Goal: Task Accomplishment & Management: Use online tool/utility

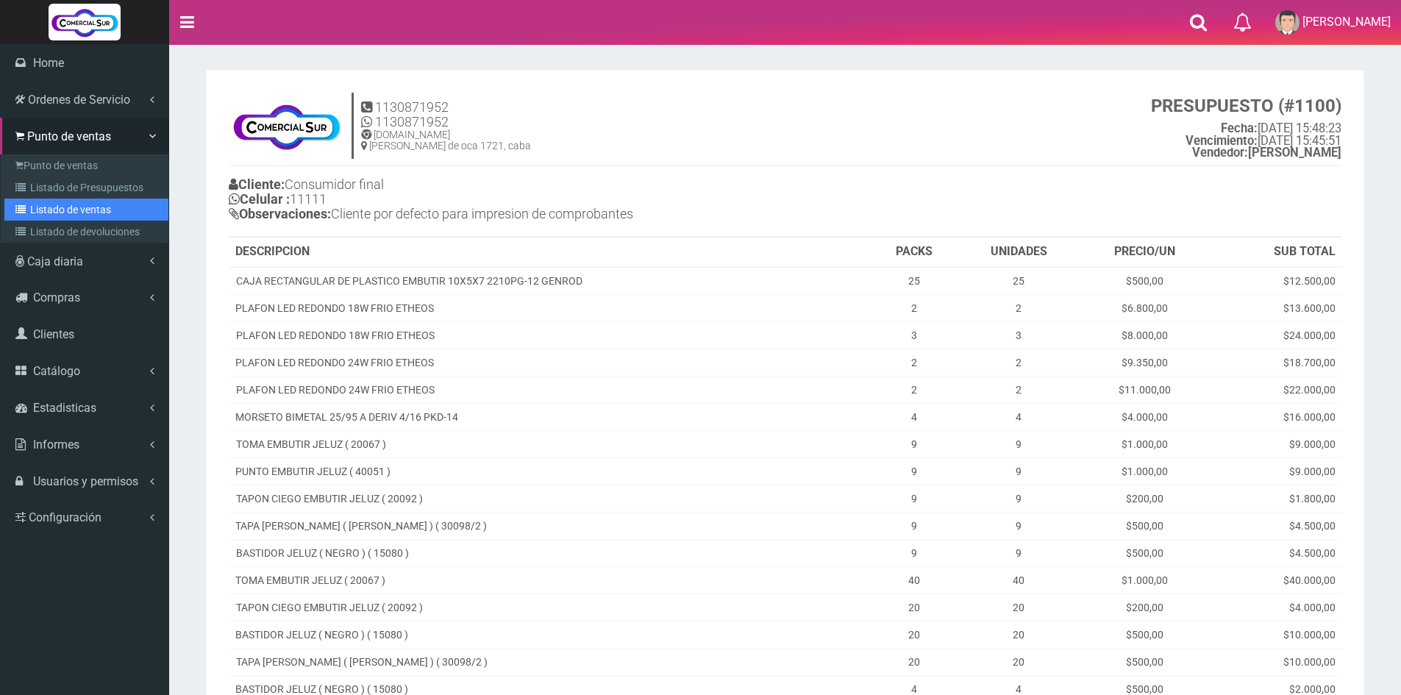
click at [65, 210] on link "Listado de ventas" at bounding box center [86, 210] width 164 height 22
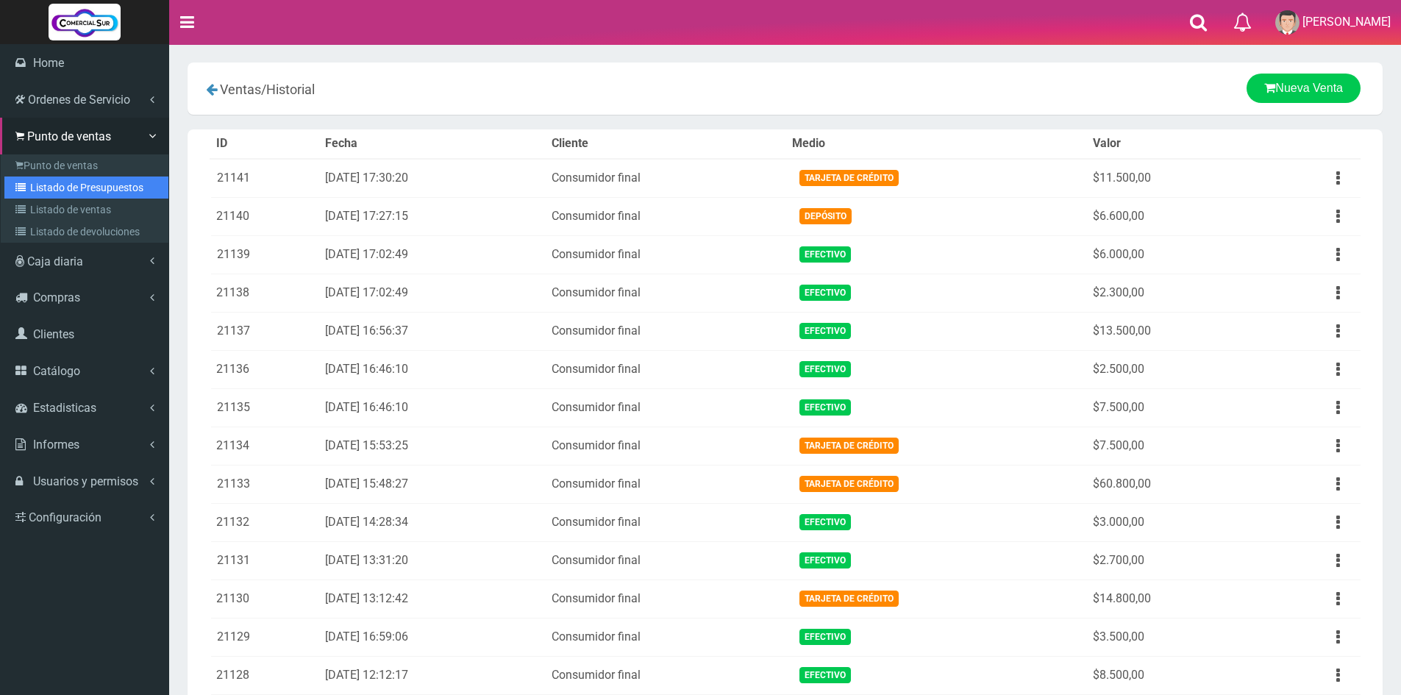
click at [93, 181] on link "Listado de Presupuestos" at bounding box center [86, 187] width 164 height 22
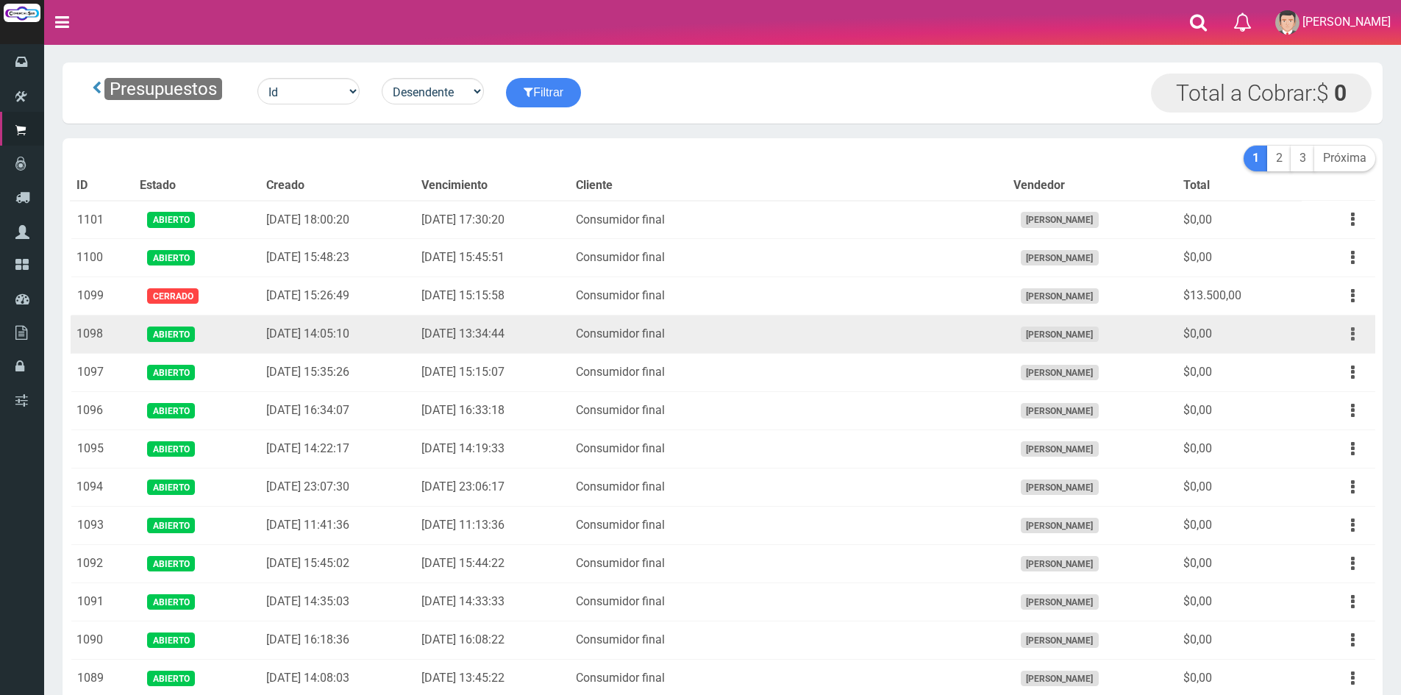
click at [1350, 334] on button "button" at bounding box center [1352, 334] width 33 height 26
click at [1311, 371] on link "Editar" at bounding box center [1310, 370] width 116 height 32
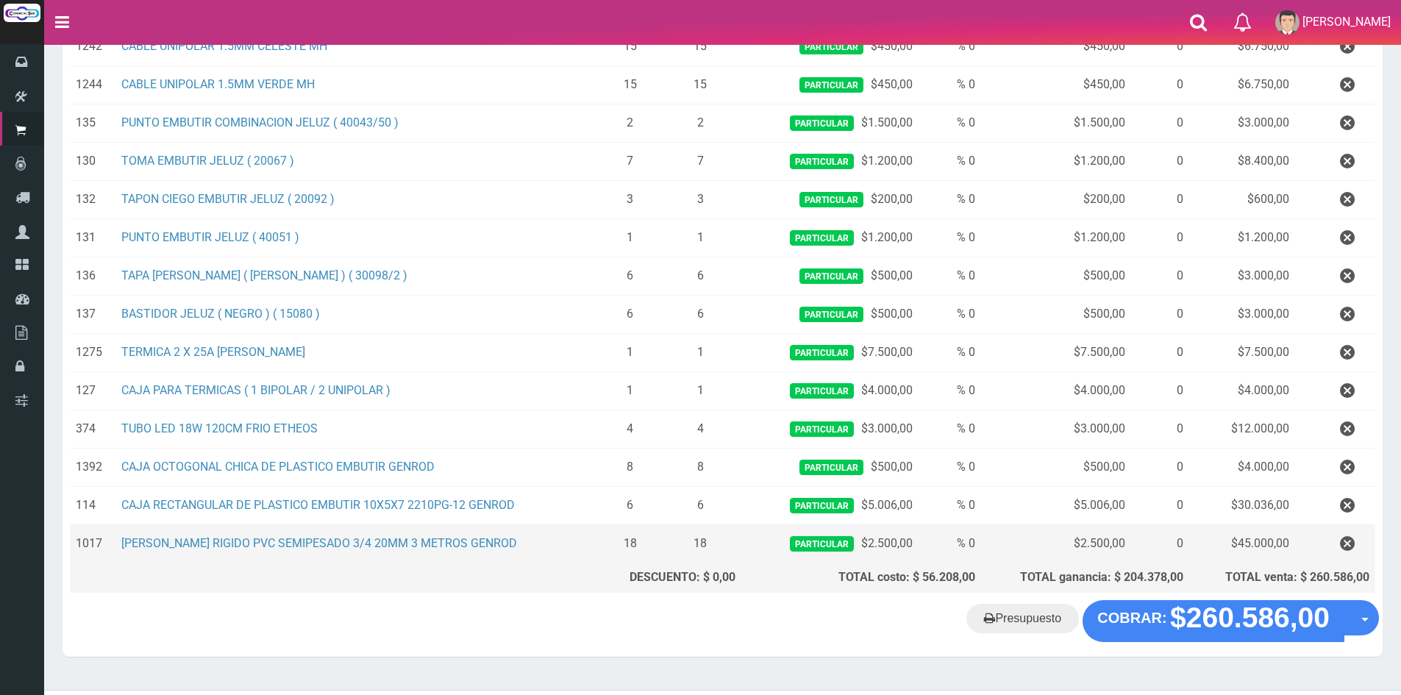
scroll to position [645, 0]
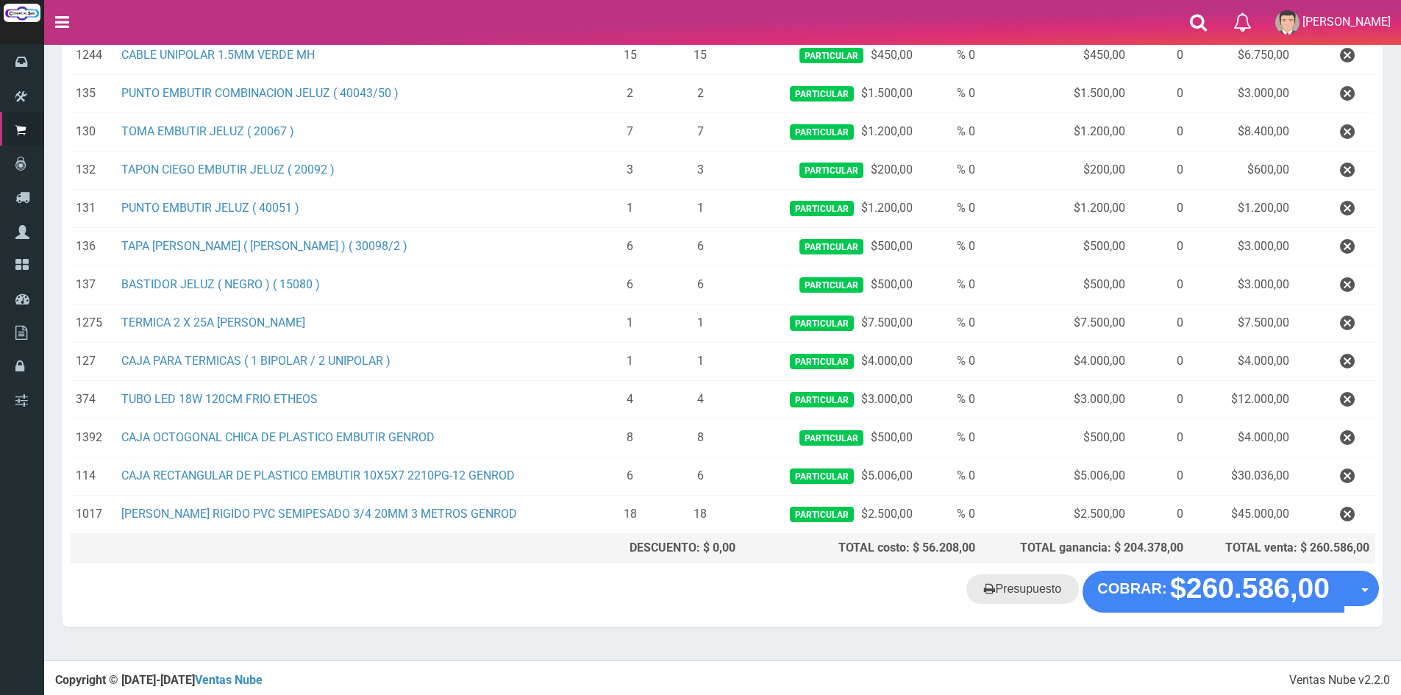
click at [1035, 584] on link "Presupuesto" at bounding box center [1022, 588] width 113 height 29
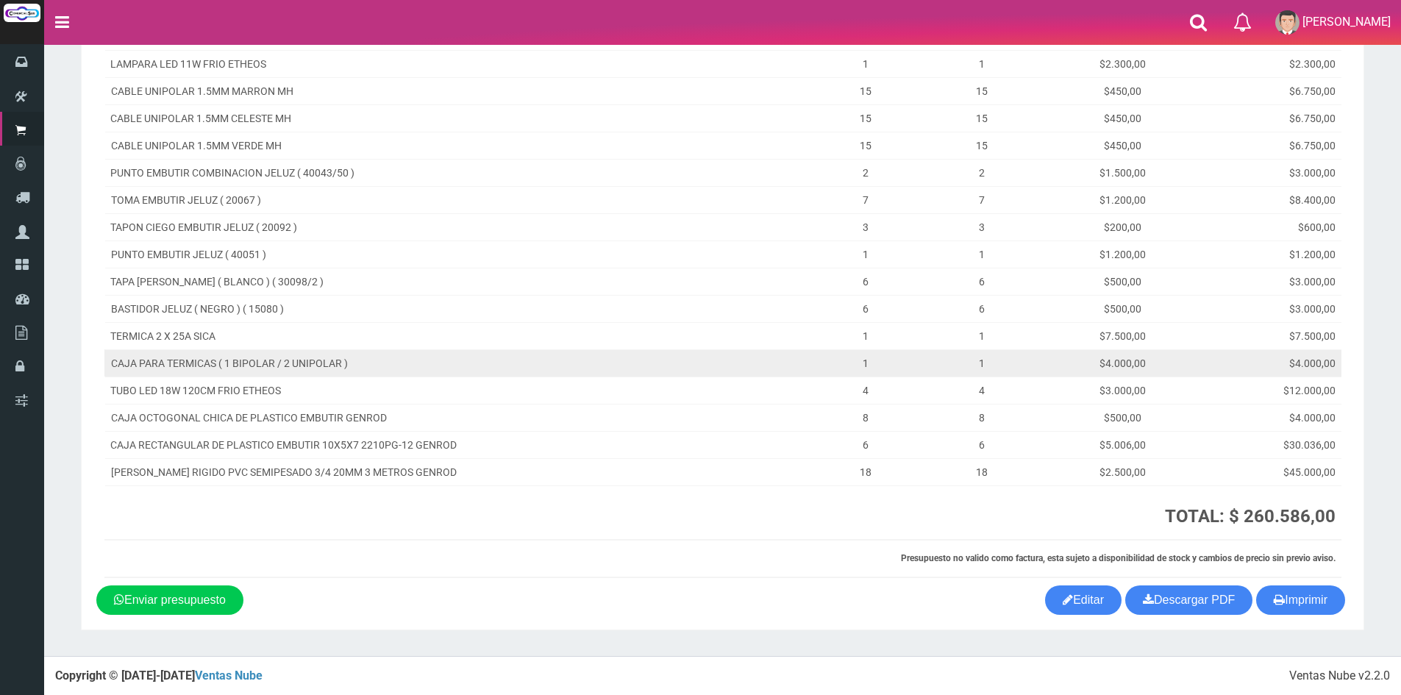
scroll to position [408, 0]
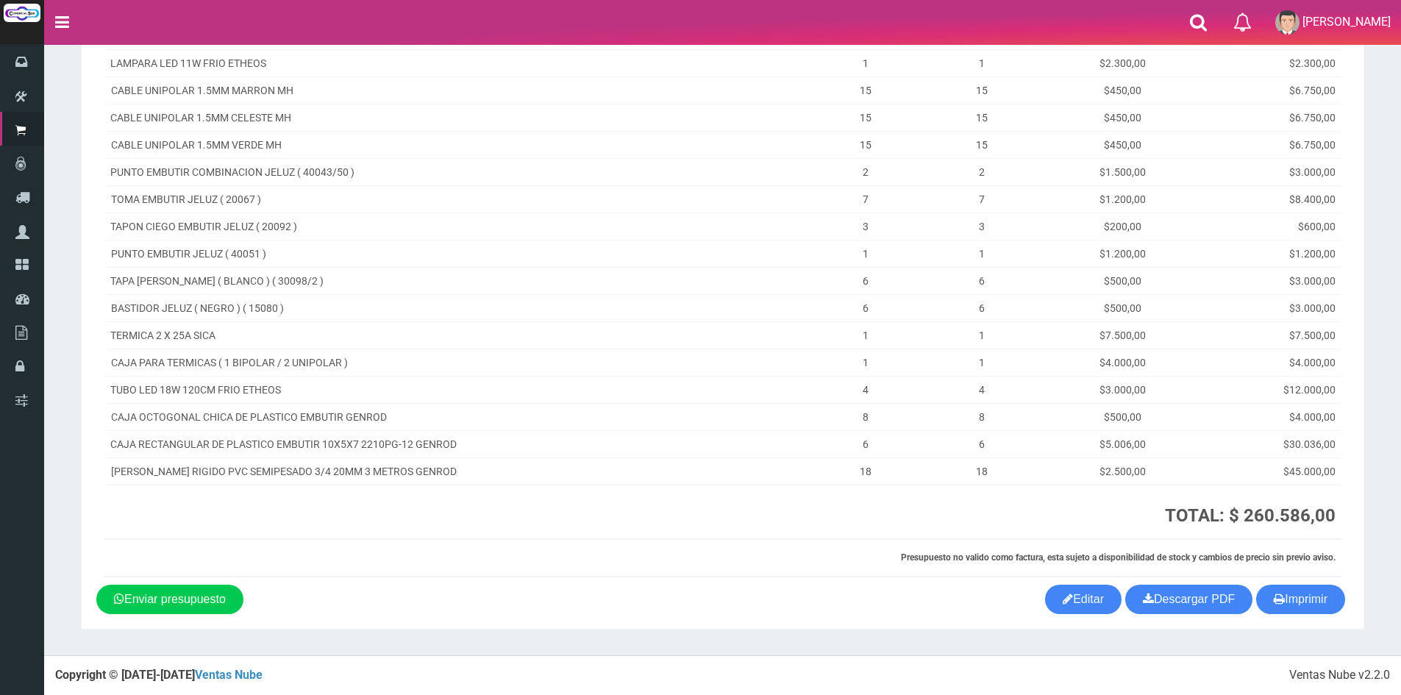
click at [1297, 615] on section "1130871952 1130871952 www.comercialsur.biz av montes de oca 1721, caba PRESUPUE…" at bounding box center [722, 146] width 1283 height 968
click at [1297, 601] on button "Imprimir" at bounding box center [1300, 599] width 89 height 29
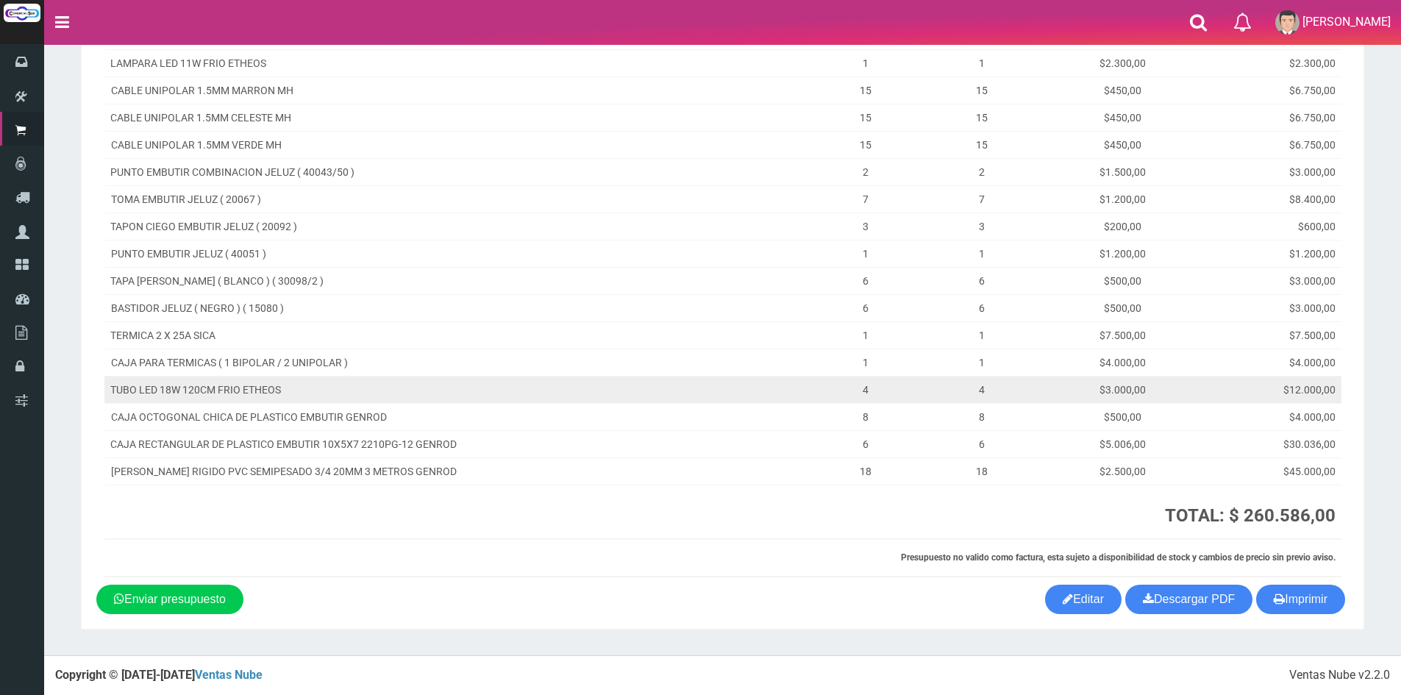
click at [629, 383] on td "TUBO LED 18W 120CM FRIO ETHEOS" at bounding box center [460, 389] width 713 height 27
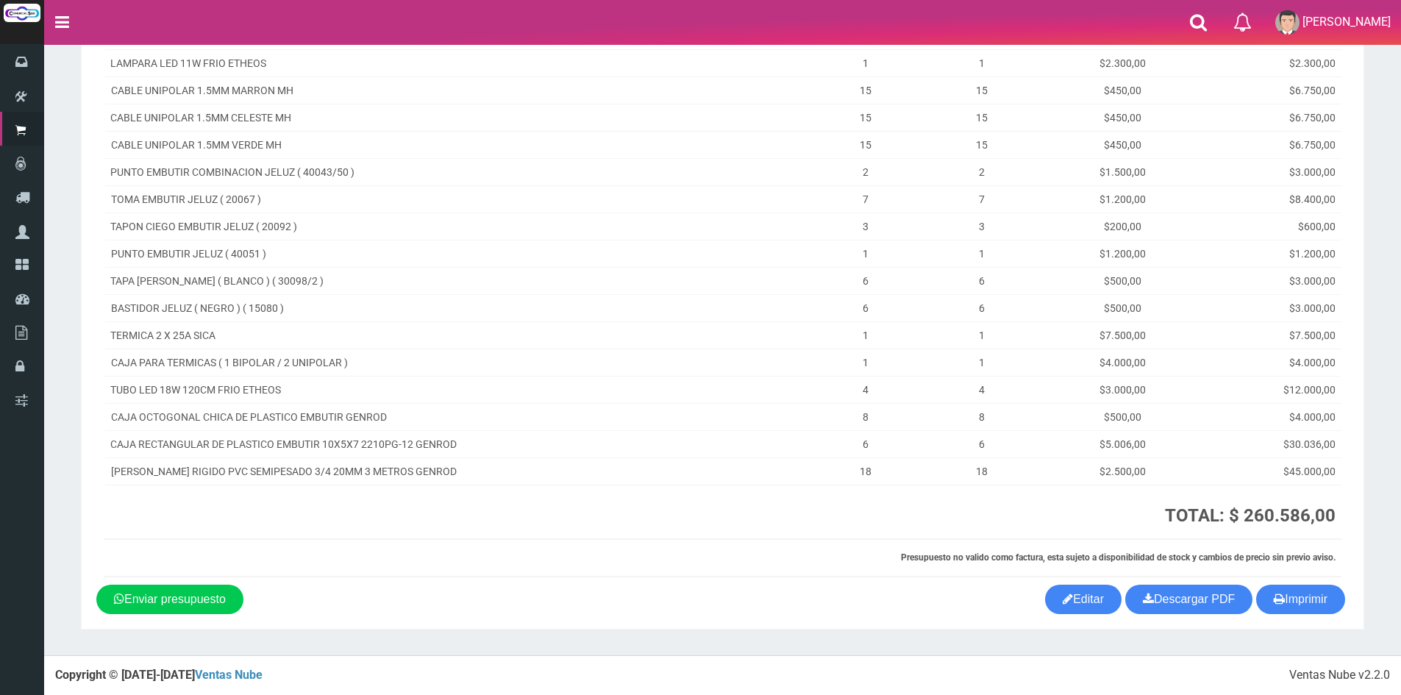
click at [621, 546] on th "Presupuesto no valido como factura, esta sujeto a disponibilidad de stock y cam…" at bounding box center [722, 558] width 1237 height 38
click at [1089, 587] on link "Editar" at bounding box center [1083, 599] width 76 height 29
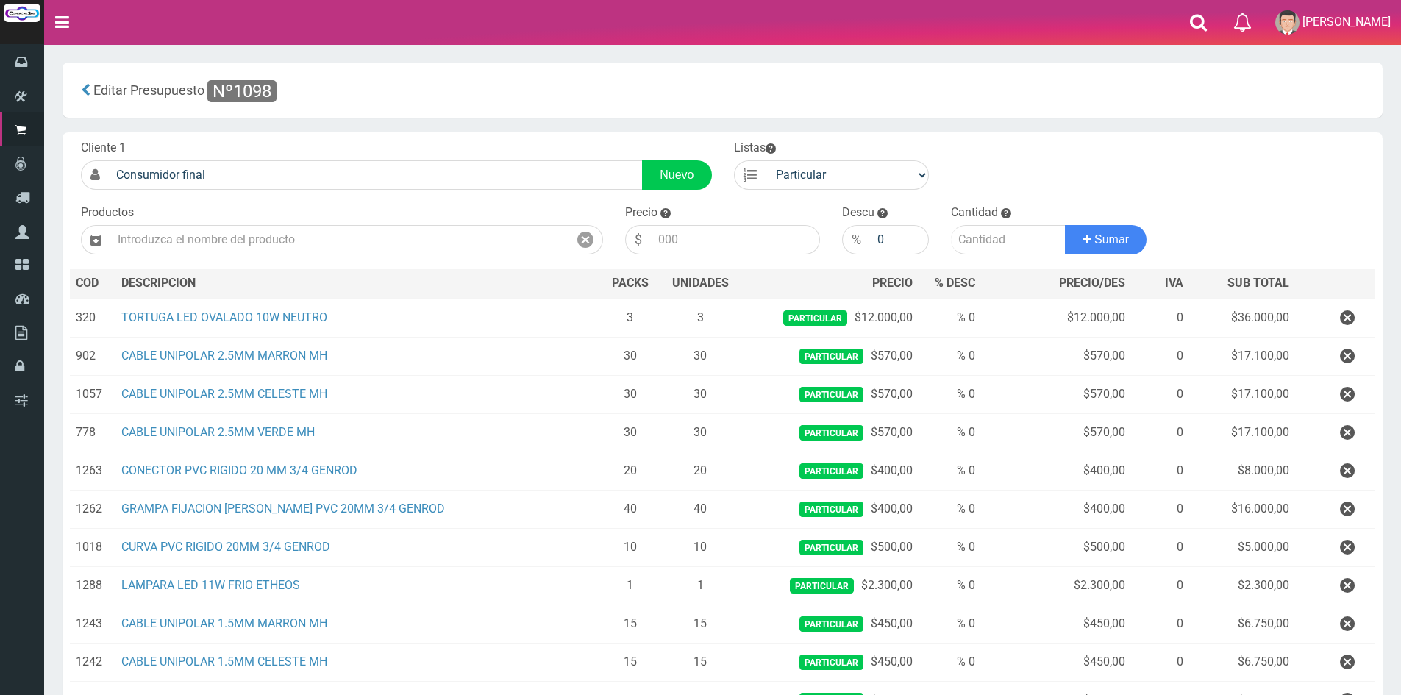
scroll to position [221, 0]
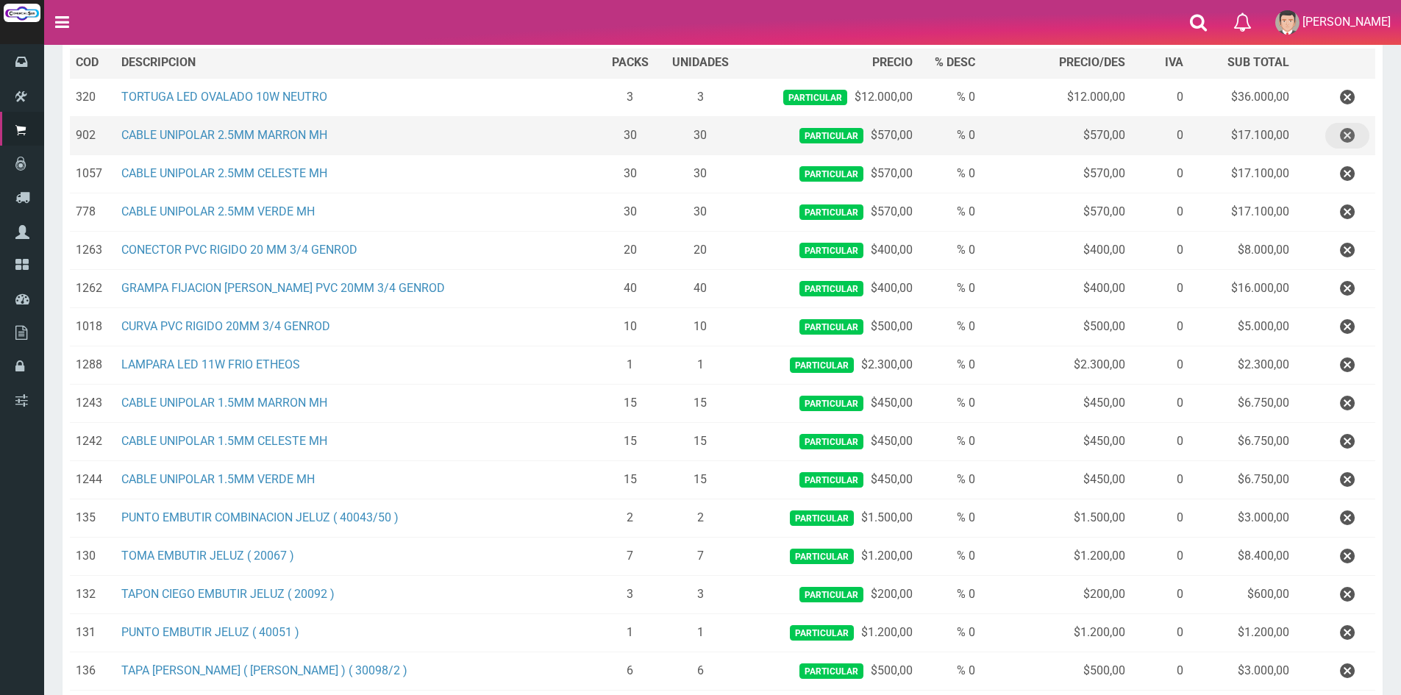
click at [1346, 140] on icon "button" at bounding box center [1347, 136] width 15 height 26
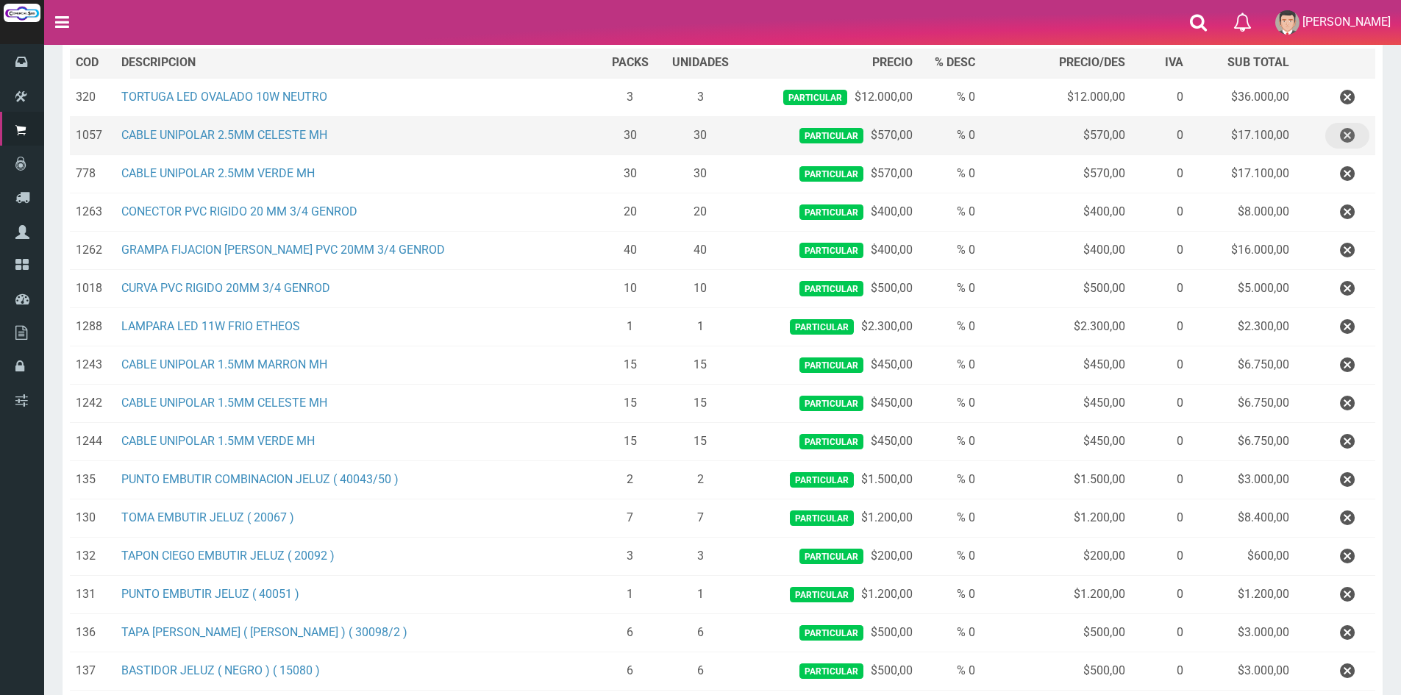
click at [1346, 140] on icon "button" at bounding box center [1347, 136] width 15 height 26
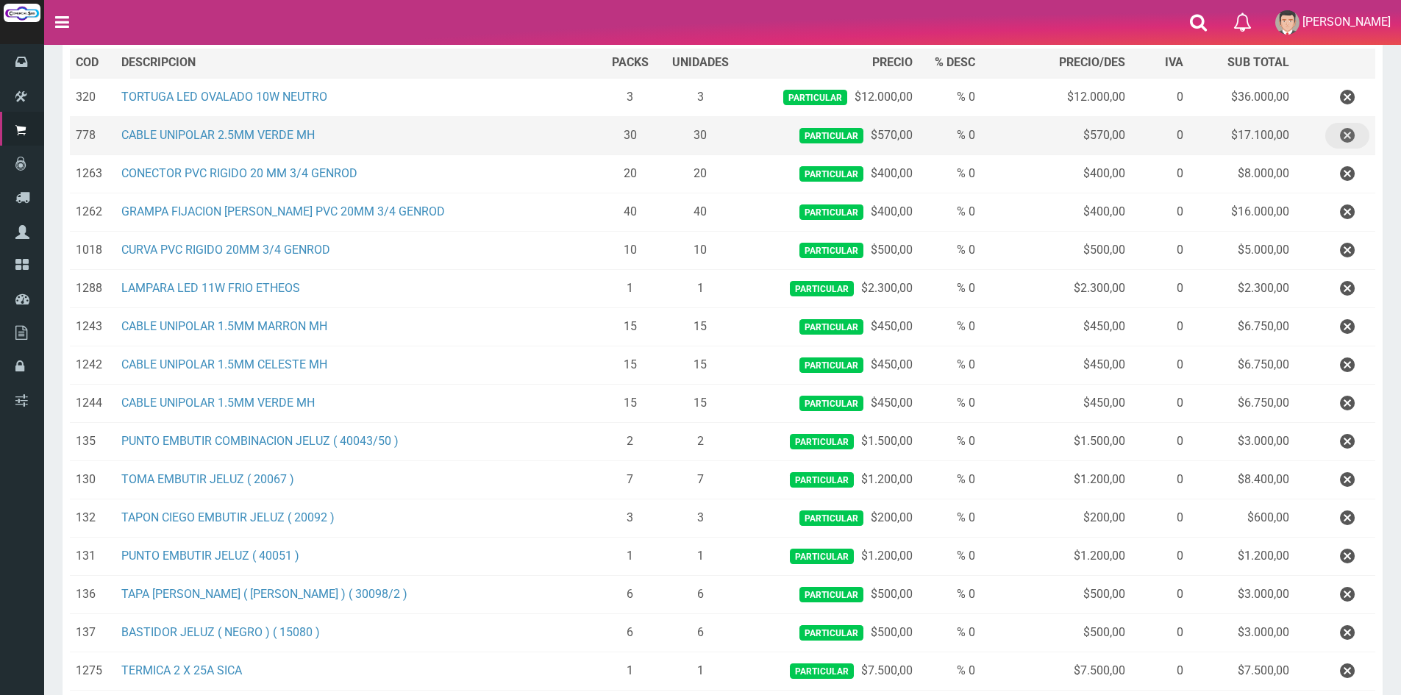
click at [1346, 138] on icon "button" at bounding box center [1347, 136] width 15 height 26
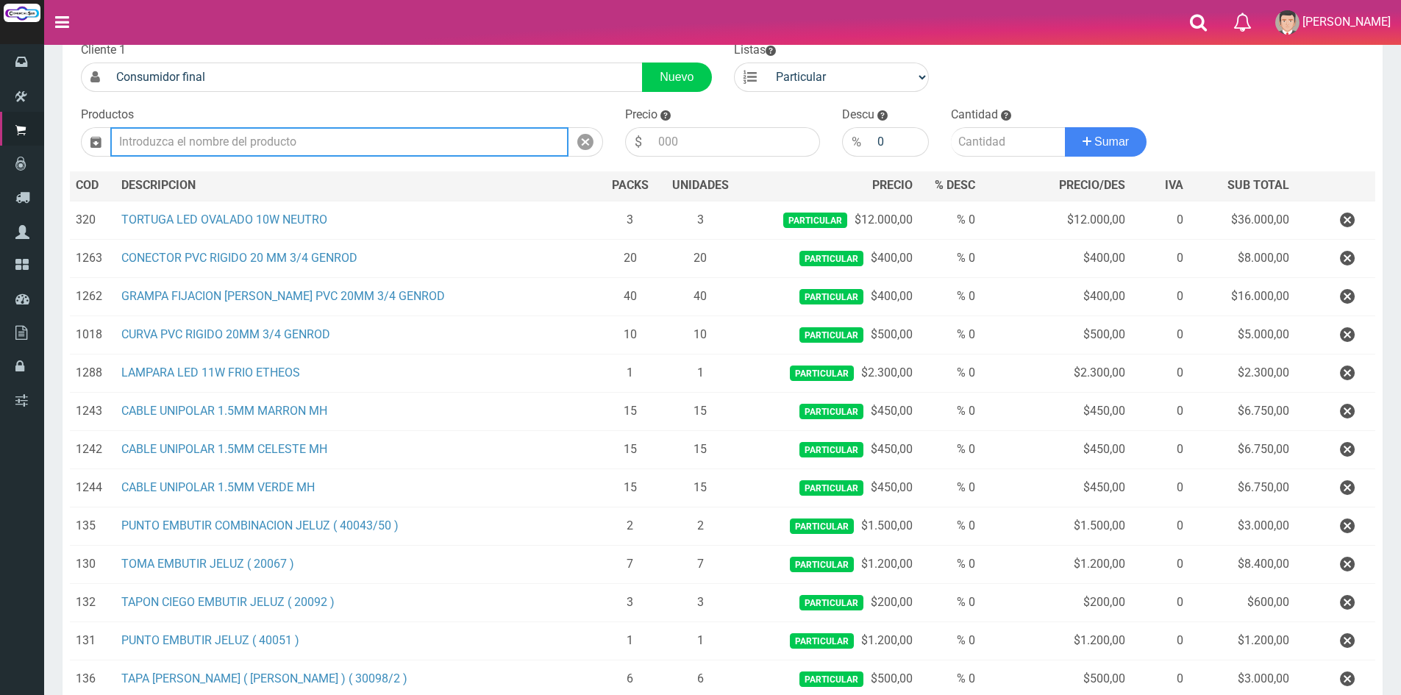
scroll to position [0, 0]
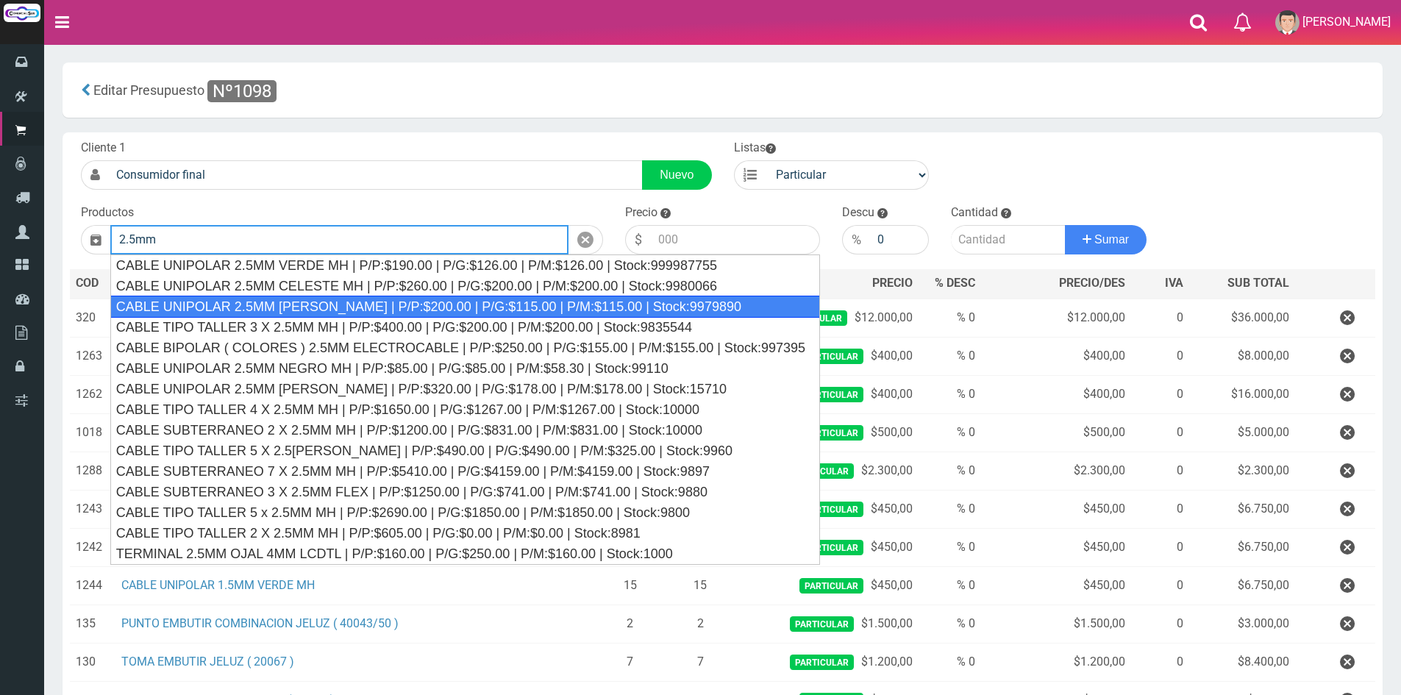
click at [338, 305] on div "CABLE UNIPOLAR 2.5MM MARRON MH | P/P:$200.00 | P/G:$115.00 | P/M:$115.00 | Stoc…" at bounding box center [465, 307] width 710 height 22
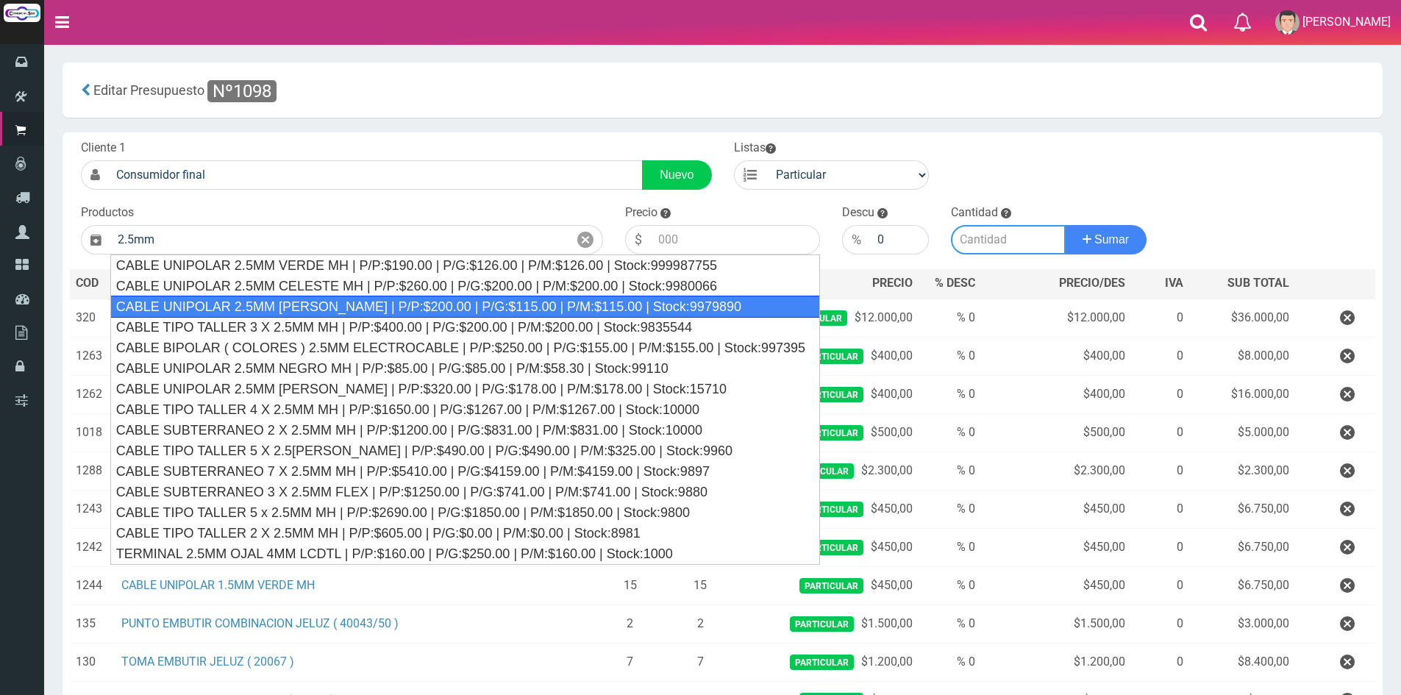
type input "CABLE UNIPOLAR 2.5MM MARRON MH | P/P:$200.00 | P/G:$115.00 | P/M:$115.00 | Stoc…"
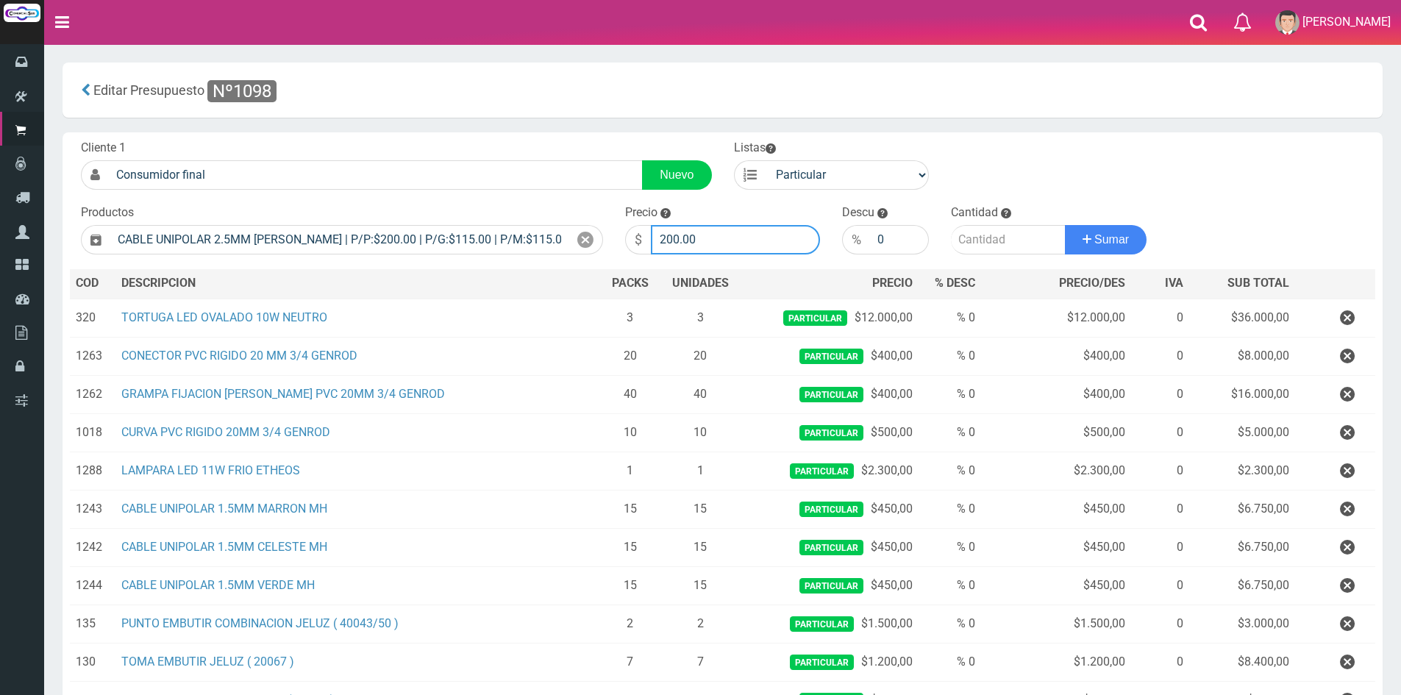
drag, startPoint x: 718, startPoint y: 236, endPoint x: 584, endPoint y: 222, distance: 134.6
click at [584, 140] on form "Cliente 1 Consumidor final Nuevo Listas Particular Gremio Mayoristas" at bounding box center [722, 140] width 1305 height 0
type input "570"
type input "100"
click at [1065, 225] on button "Sumar" at bounding box center [1106, 239] width 82 height 29
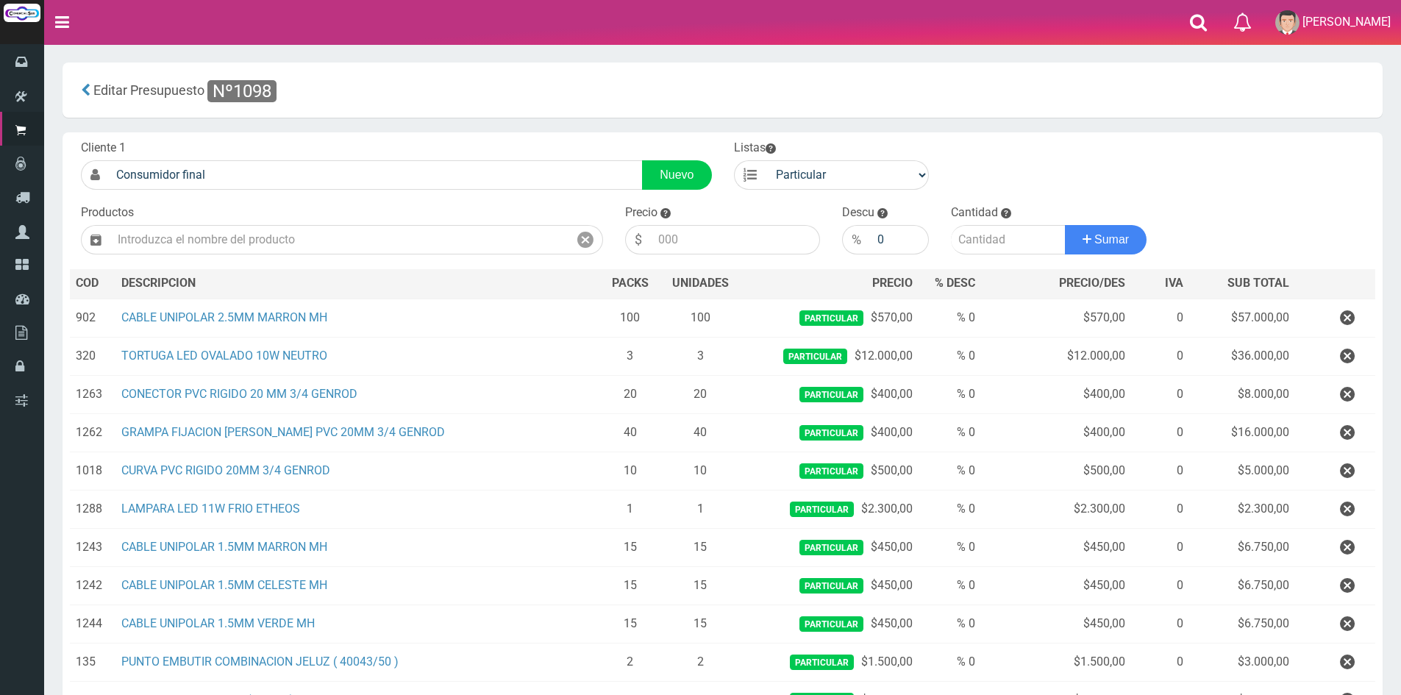
click at [588, 210] on div "Productos" at bounding box center [342, 229] width 544 height 50
click at [585, 118] on section "× Titulo del Msj texto Mas Texto Cancelar Aceptar Editar Presupuesto Nº1098" at bounding box center [722, 636] width 1357 height 1185
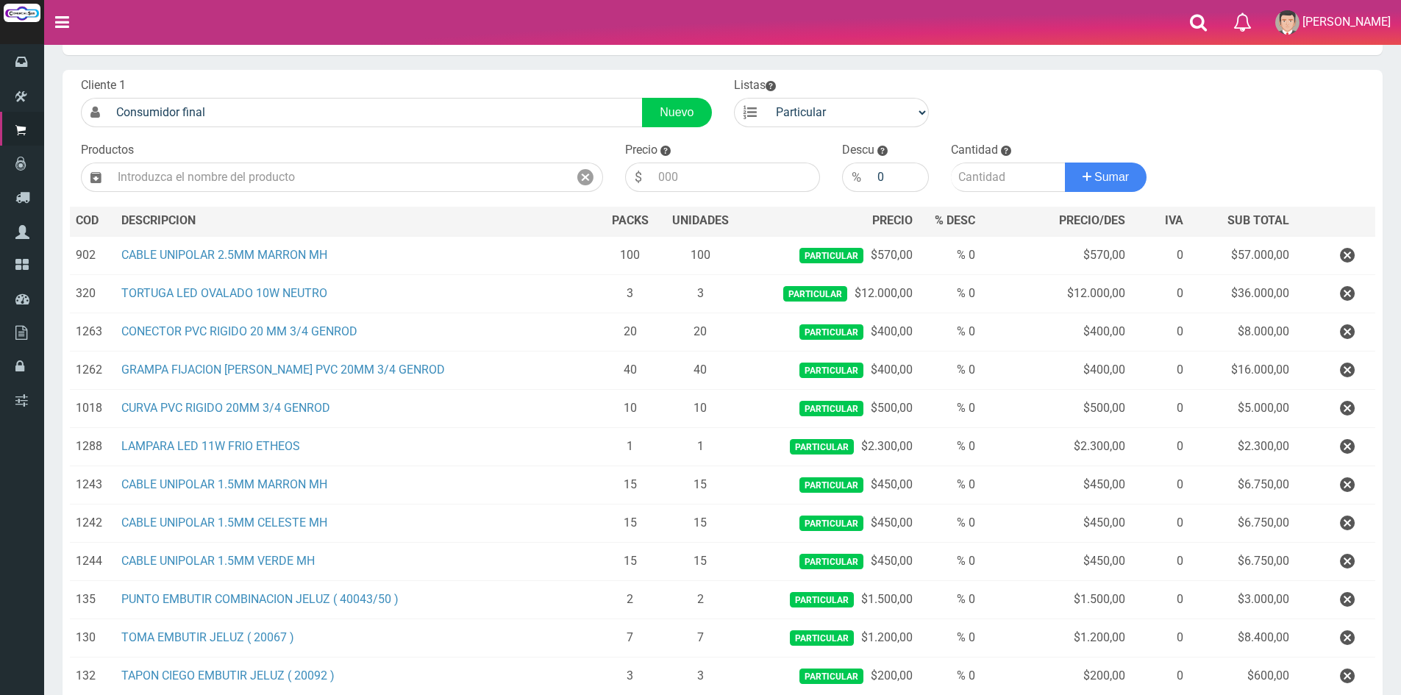
scroll to position [147, 0]
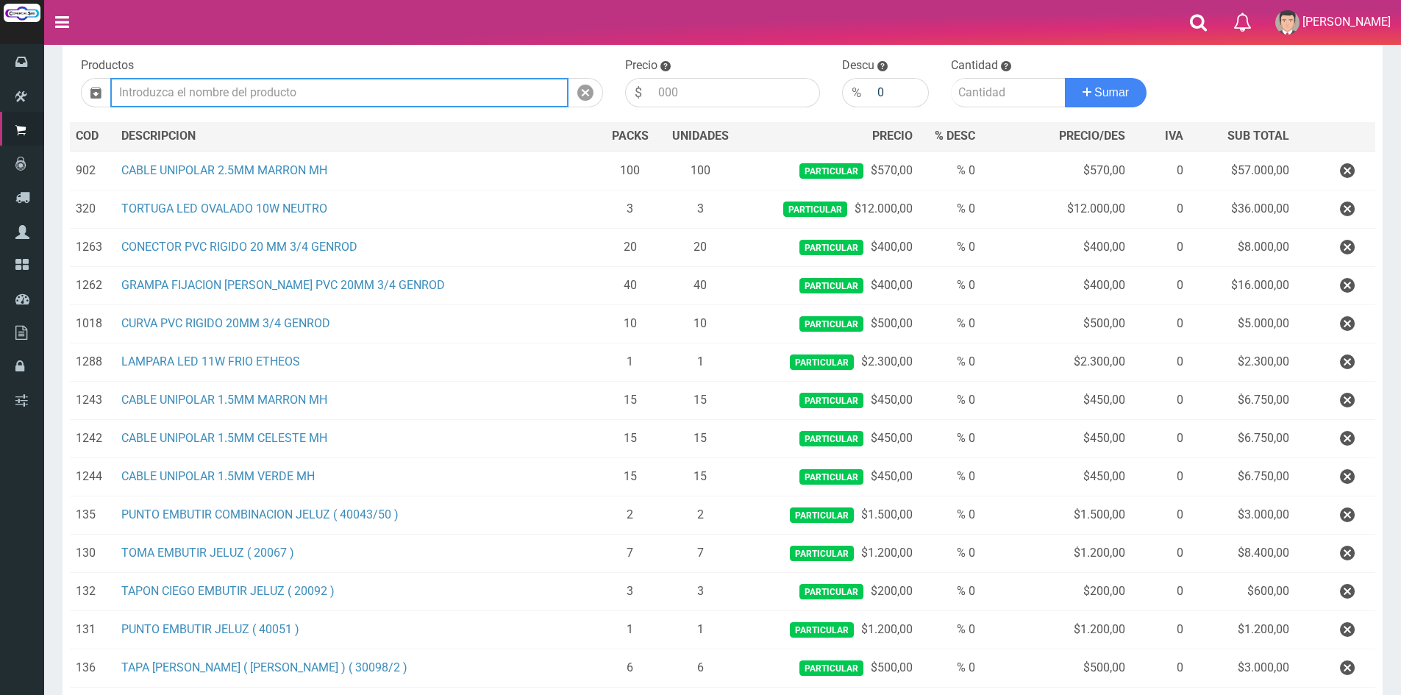
click at [270, 90] on input "text" at bounding box center [339, 92] width 458 height 29
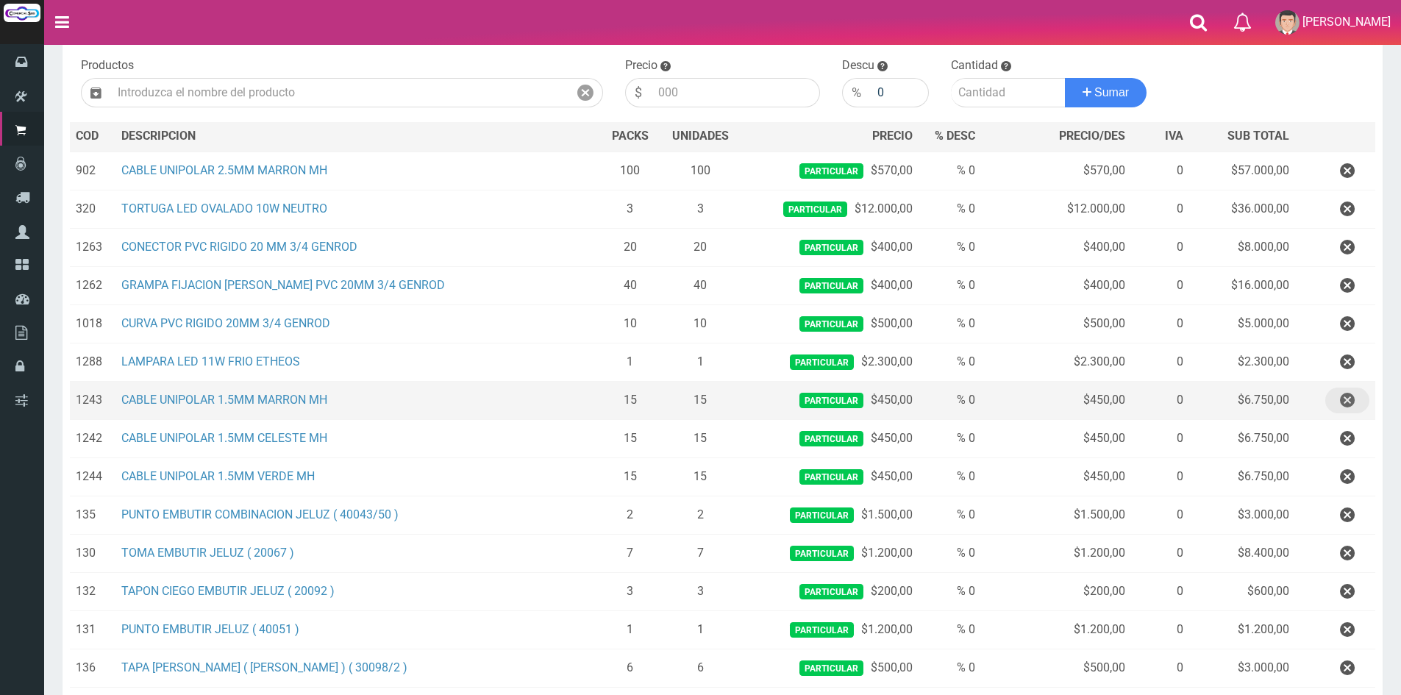
click at [1349, 404] on icon "button" at bounding box center [1347, 401] width 15 height 26
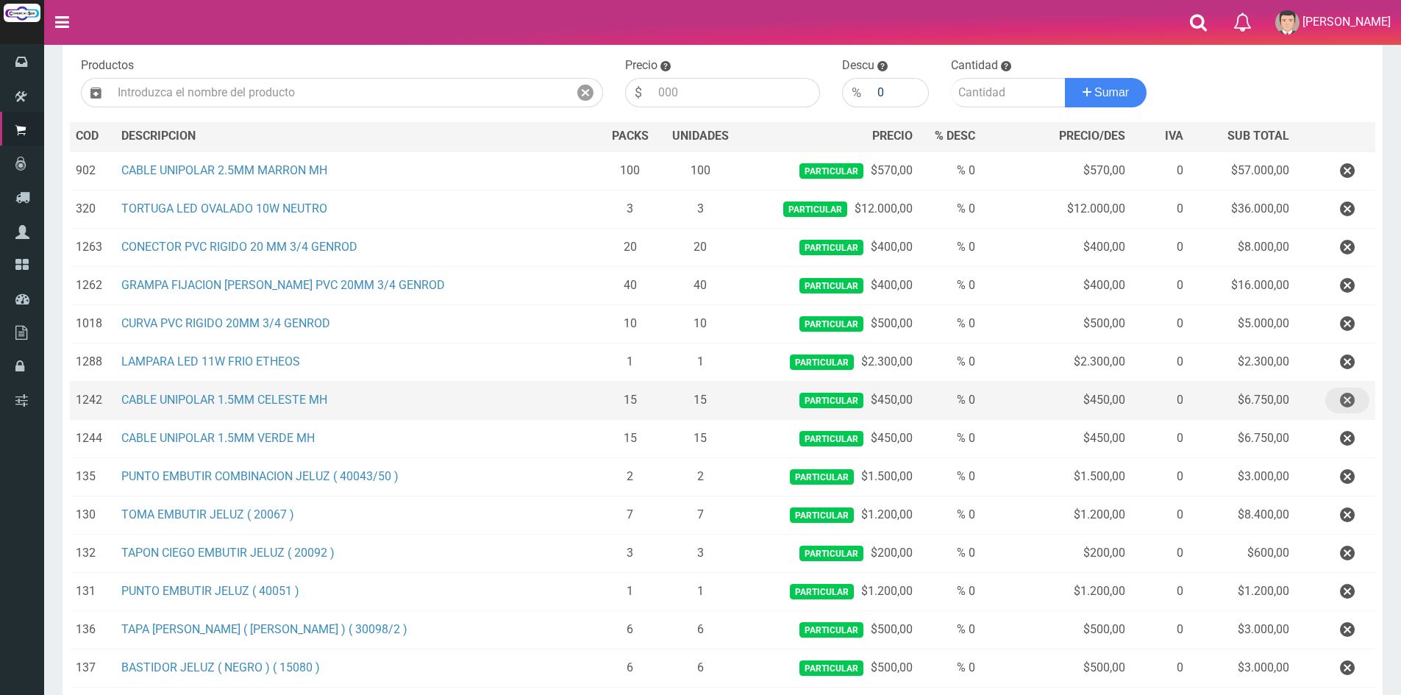
click at [1349, 404] on icon "button" at bounding box center [1347, 401] width 15 height 26
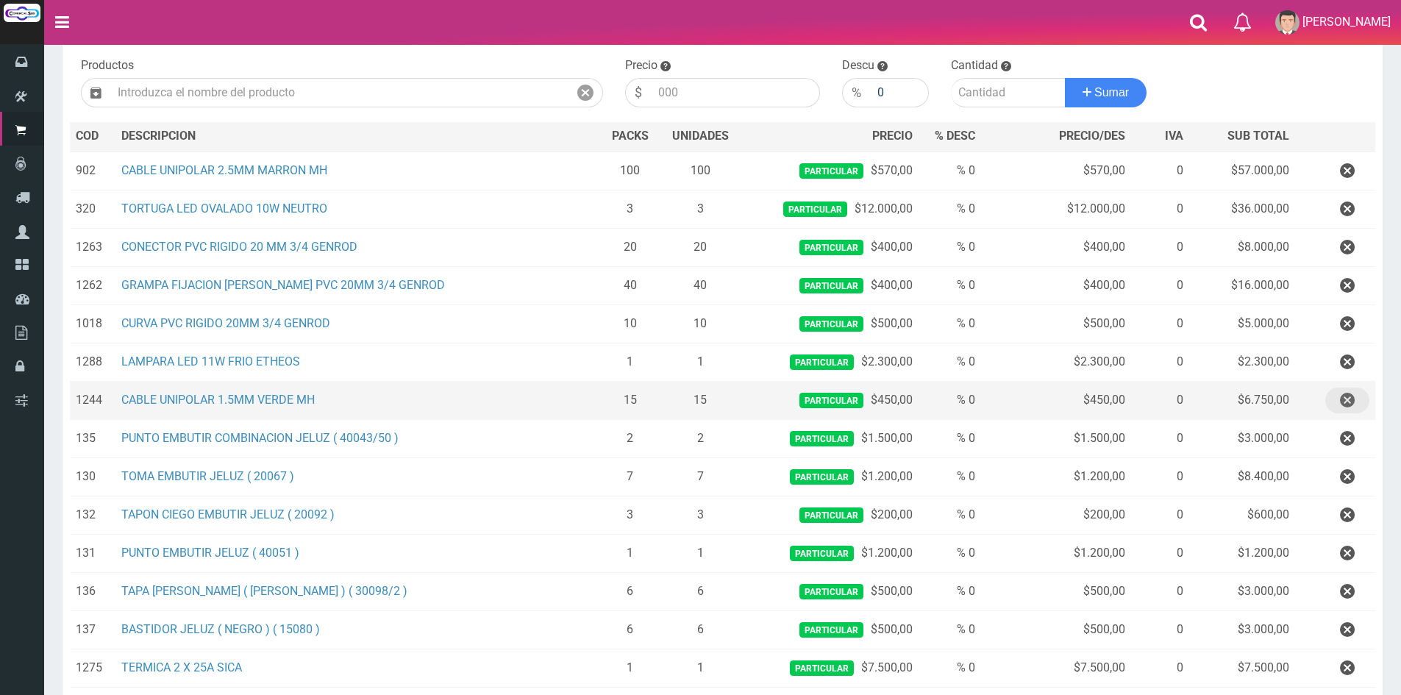
click at [1349, 404] on icon "button" at bounding box center [1347, 401] width 15 height 26
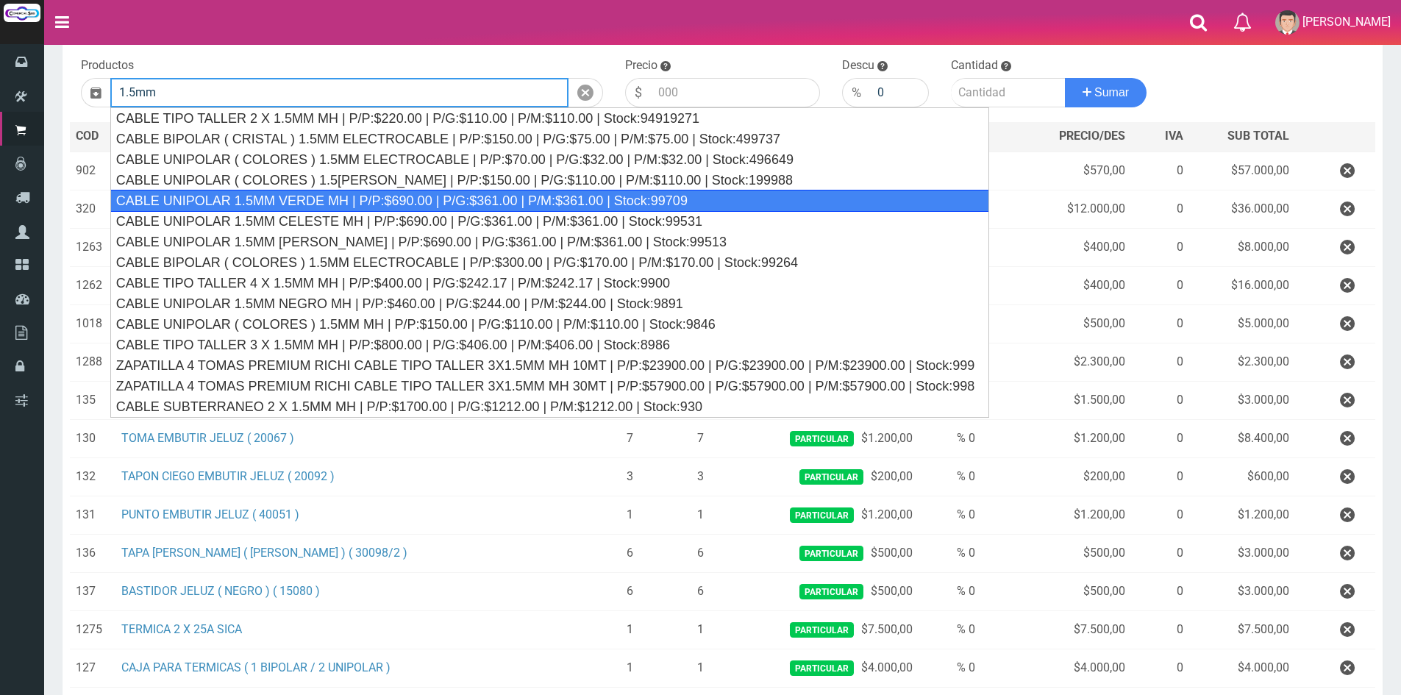
click at [324, 204] on div "CABLE UNIPOLAR 1.5MM VERDE MH | P/P:$690.00 | P/G:$361.00 | P/M:$361.00 | Stock…" at bounding box center [549, 201] width 879 height 22
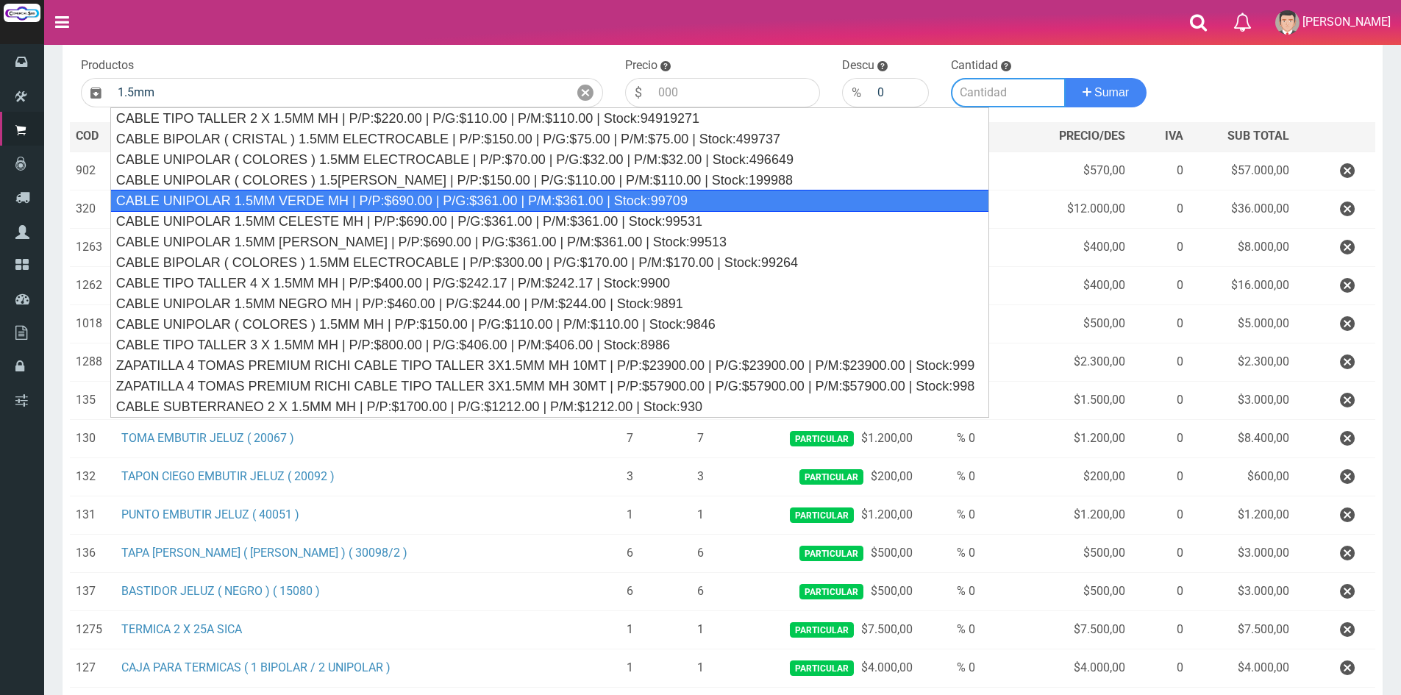
type input "CABLE UNIPOLAR 1.5MM VERDE MH | P/P:$690.00 | P/G:$361.00 | P/M:$361.00 | Stock…"
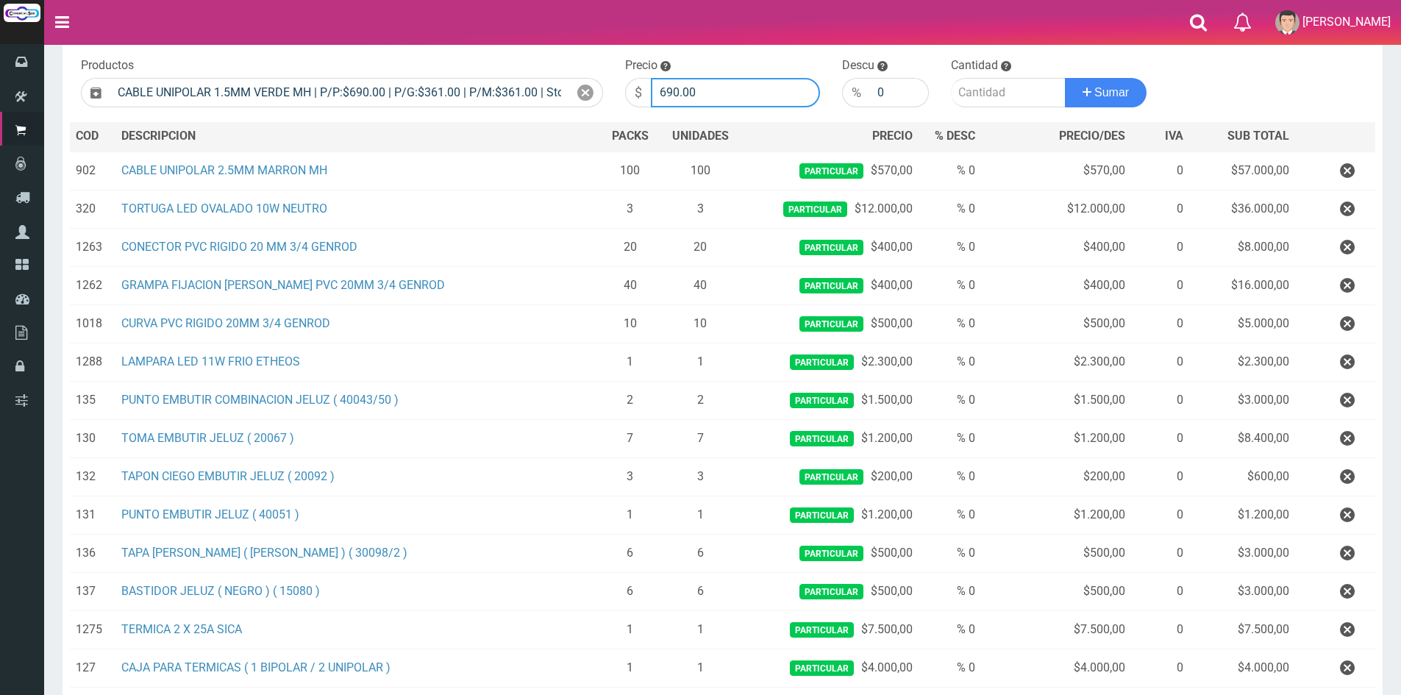
drag, startPoint x: 731, startPoint y: 87, endPoint x: 496, endPoint y: 59, distance: 237.0
type input "450"
type input "30"
click at [1065, 78] on button "Sumar" at bounding box center [1106, 92] width 82 height 29
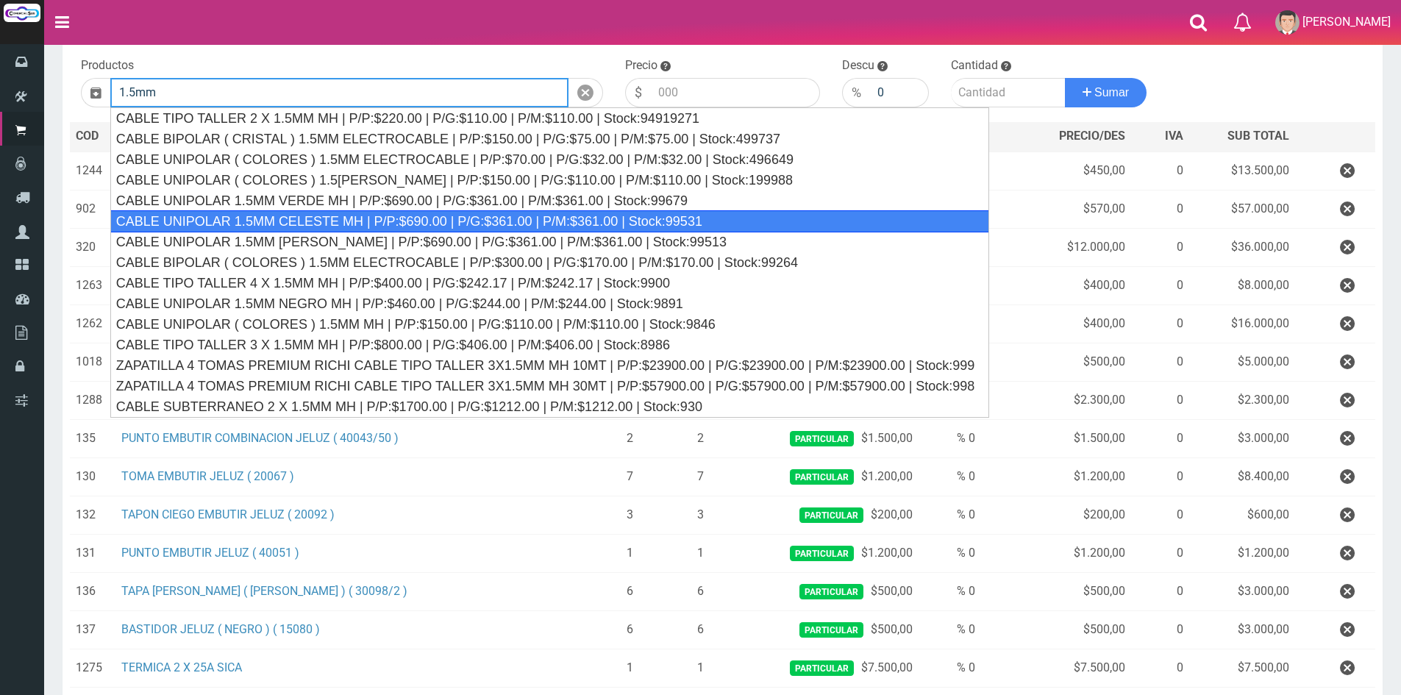
click at [429, 214] on div "CABLE UNIPOLAR 1.5MM CELESTE MH | P/P:$690.00 | P/G:$361.00 | P/M:$361.00 | Sto…" at bounding box center [549, 221] width 879 height 22
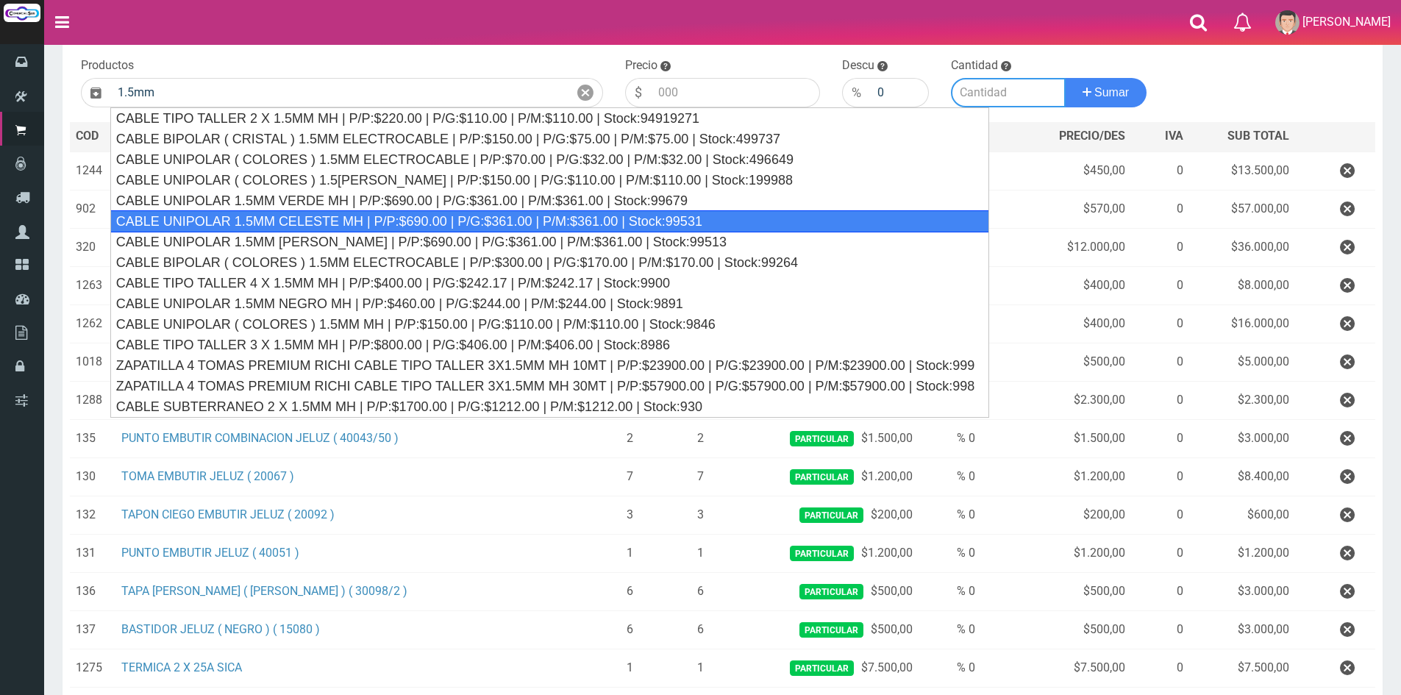
type input "CABLE UNIPOLAR 1.5MM CELESTE MH | P/P:$690.00 | P/G:$361.00 | P/M:$361.00 | Sto…"
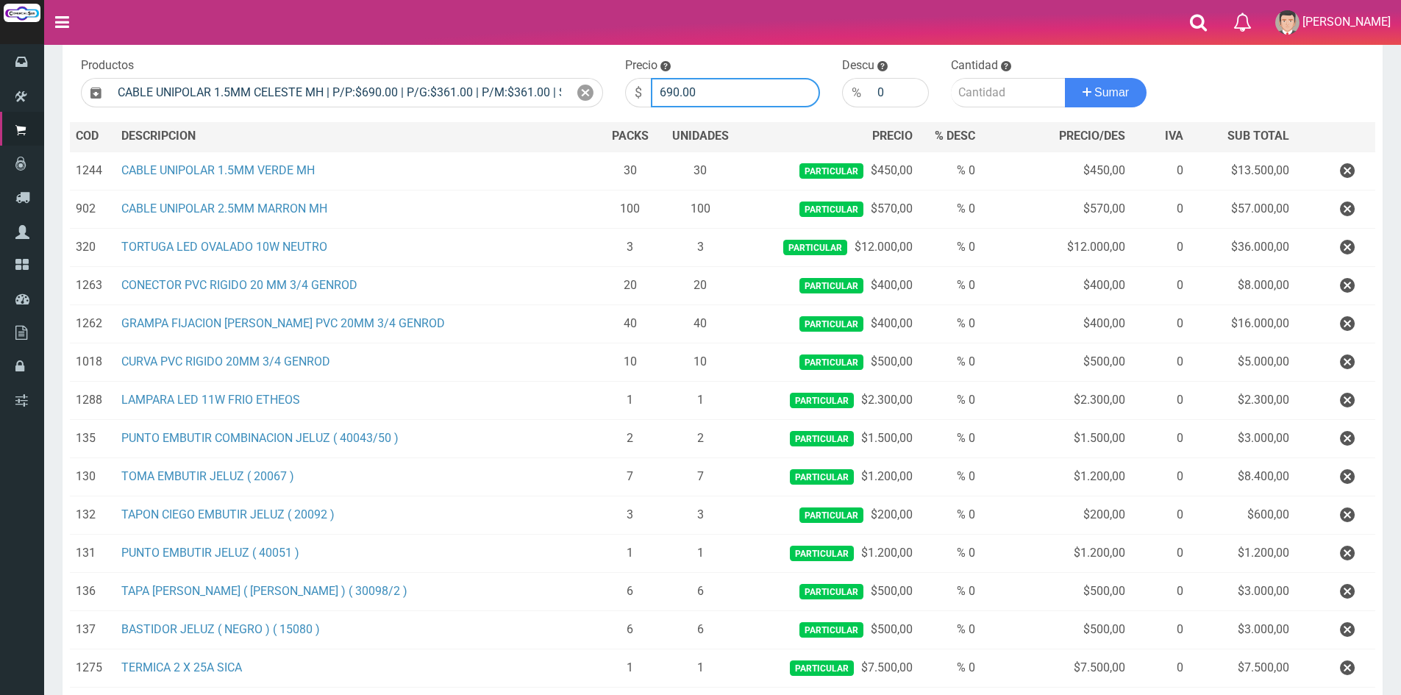
drag, startPoint x: 710, startPoint y: 88, endPoint x: 505, endPoint y: 63, distance: 206.0
type input "450"
type input "30"
click at [1065, 78] on button "Sumar" at bounding box center [1106, 92] width 82 height 29
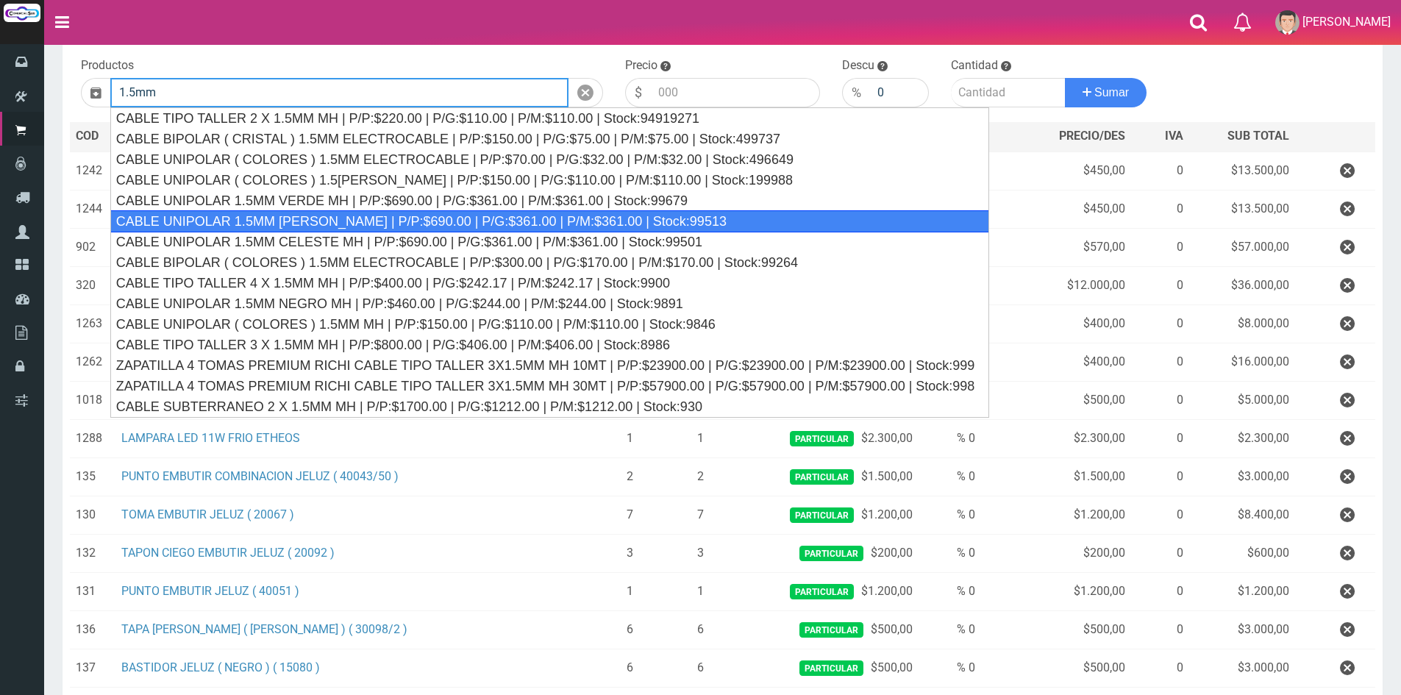
click at [430, 221] on div "CABLE UNIPOLAR 1.5MM MARRON MH | P/P:$690.00 | P/G:$361.00 | P/M:$361.00 | Stoc…" at bounding box center [549, 221] width 879 height 22
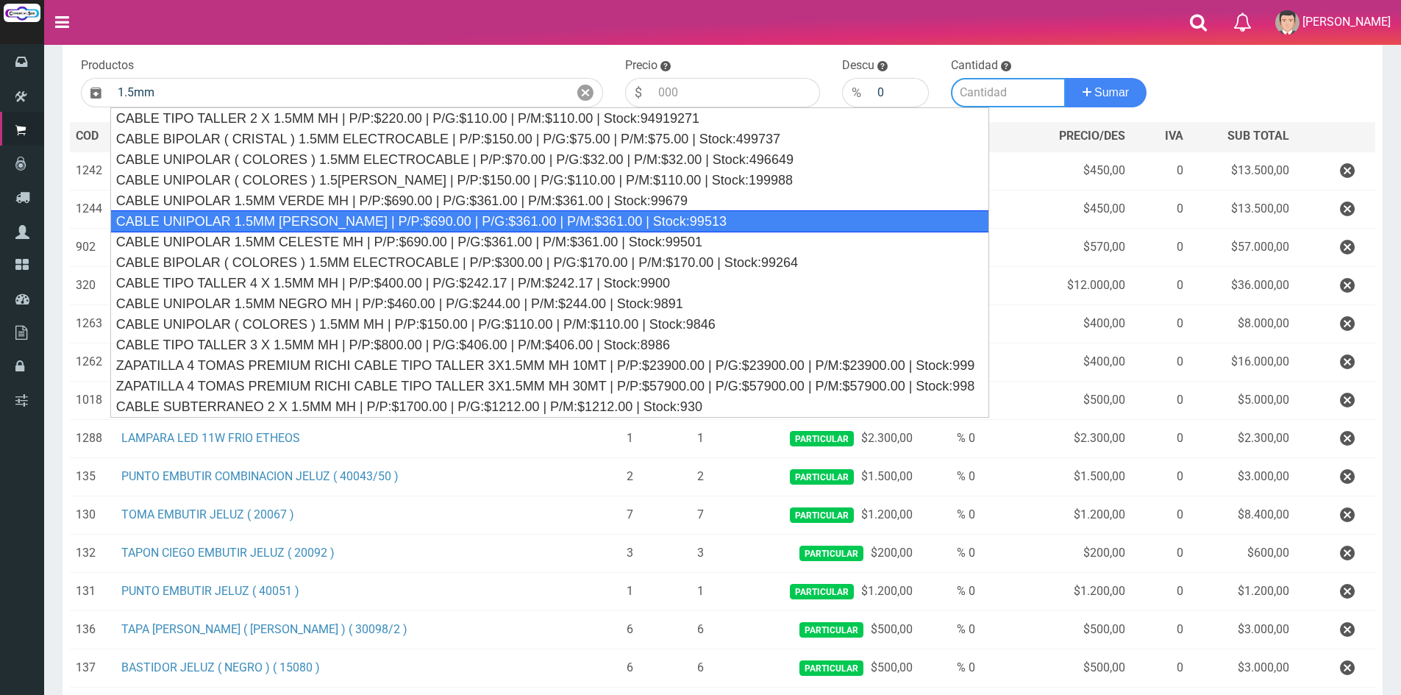
type input "CABLE UNIPOLAR 1.5MM MARRON MH | P/P:$690.00 | P/G:$361.00 | P/M:$361.00 | Stoc…"
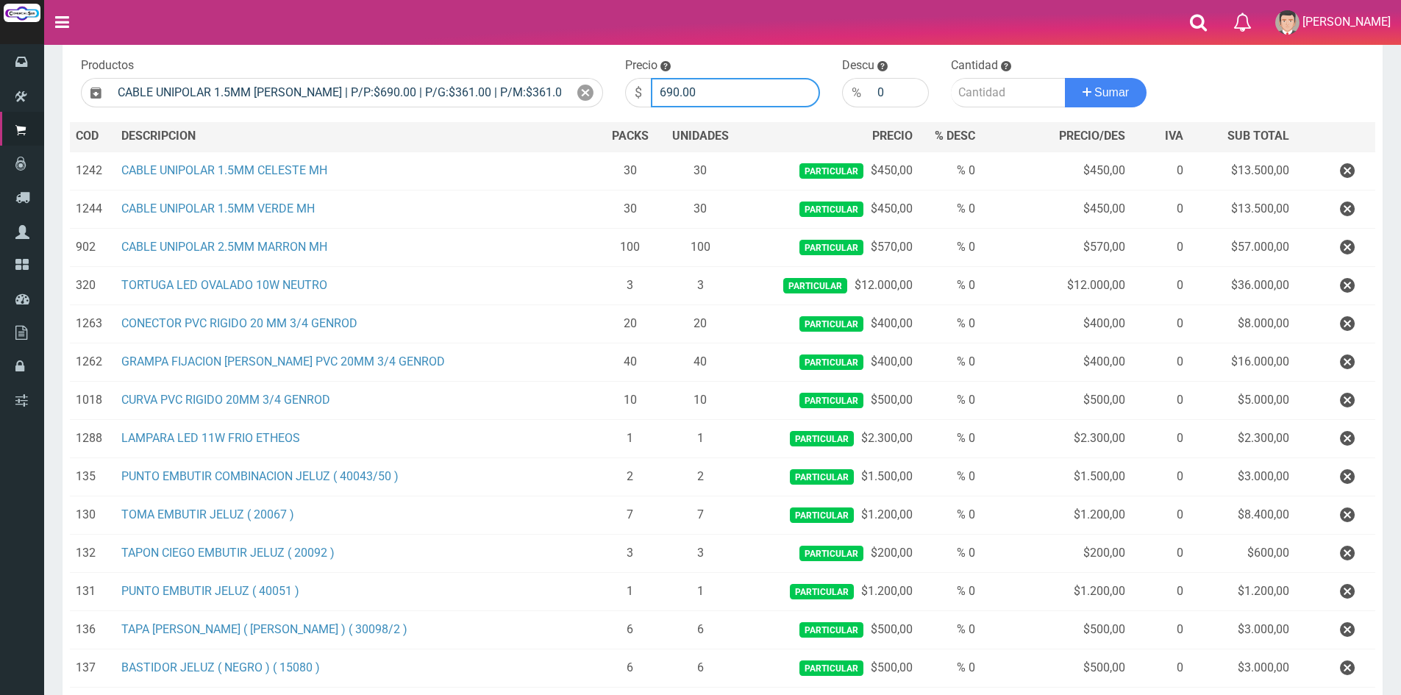
drag, startPoint x: 730, startPoint y: 91, endPoint x: 511, endPoint y: 63, distance: 221.0
type input "5"
type input "450"
type input "30"
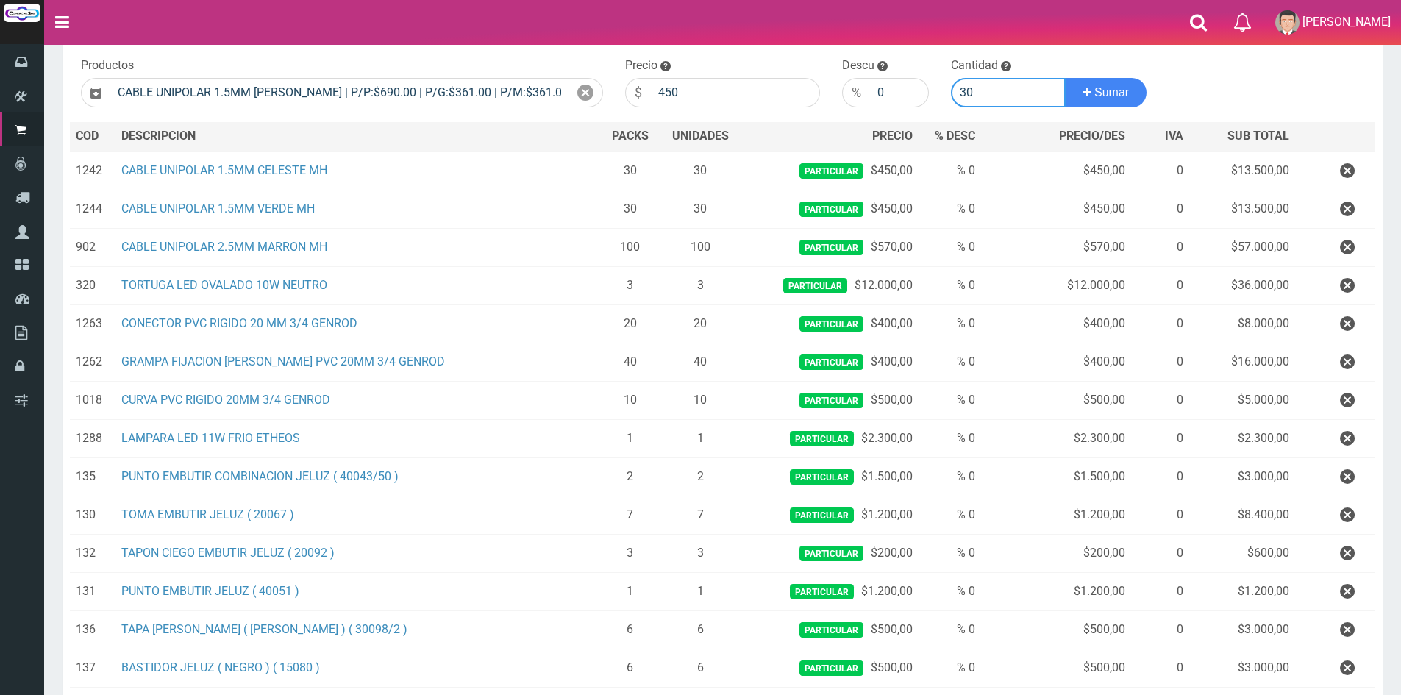
click at [1065, 78] on button "Sumar" at bounding box center [1106, 92] width 82 height 29
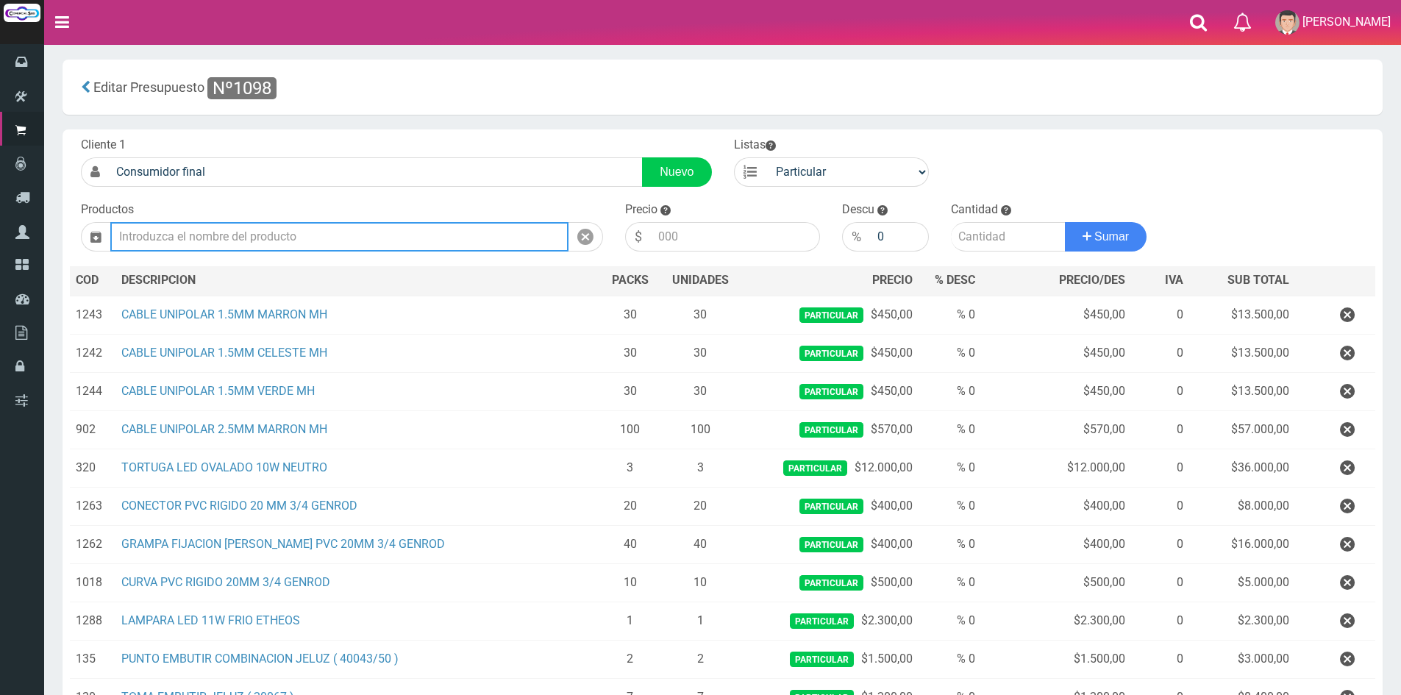
scroll to position [0, 0]
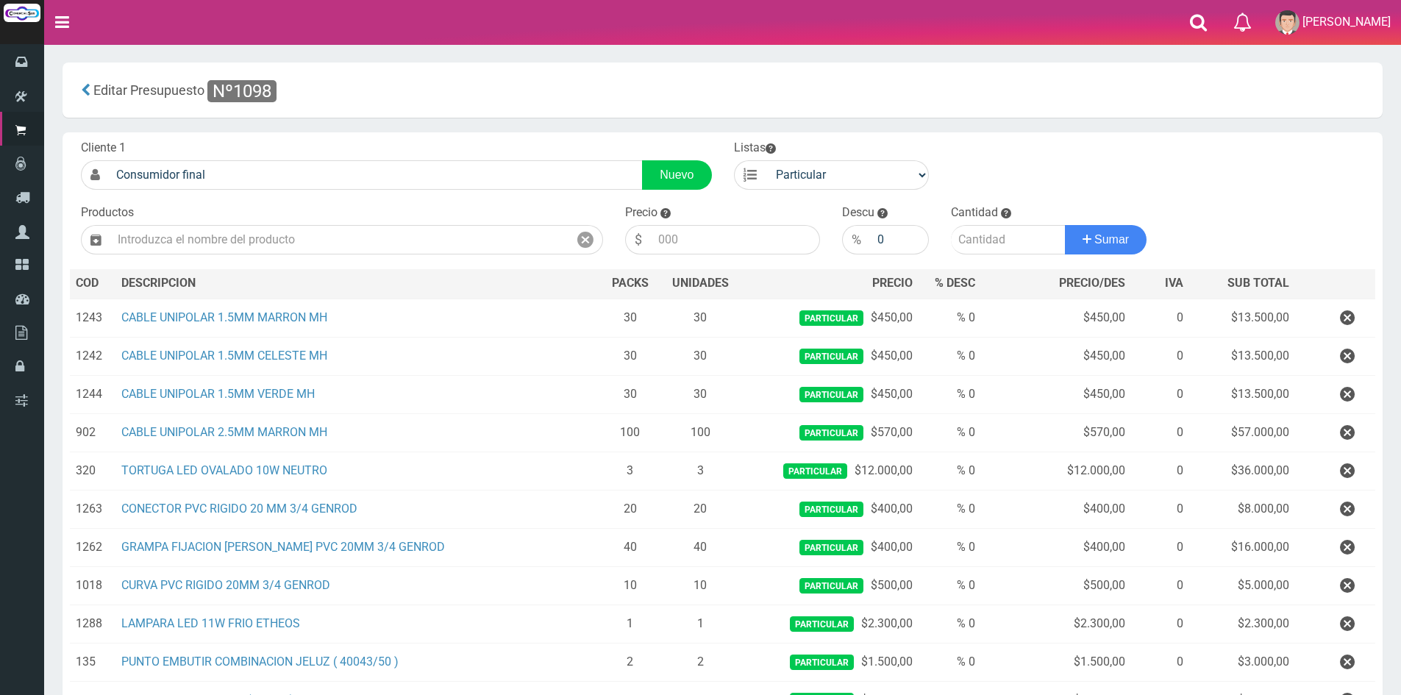
click at [789, 96] on div "Editar Presupuesto Nº1098" at bounding box center [723, 90] width 1298 height 33
click at [432, 74] on div "Editar Presupuesto Nº1098" at bounding box center [723, 90] width 1298 height 33
click at [356, 243] on input "text" at bounding box center [339, 239] width 458 height 29
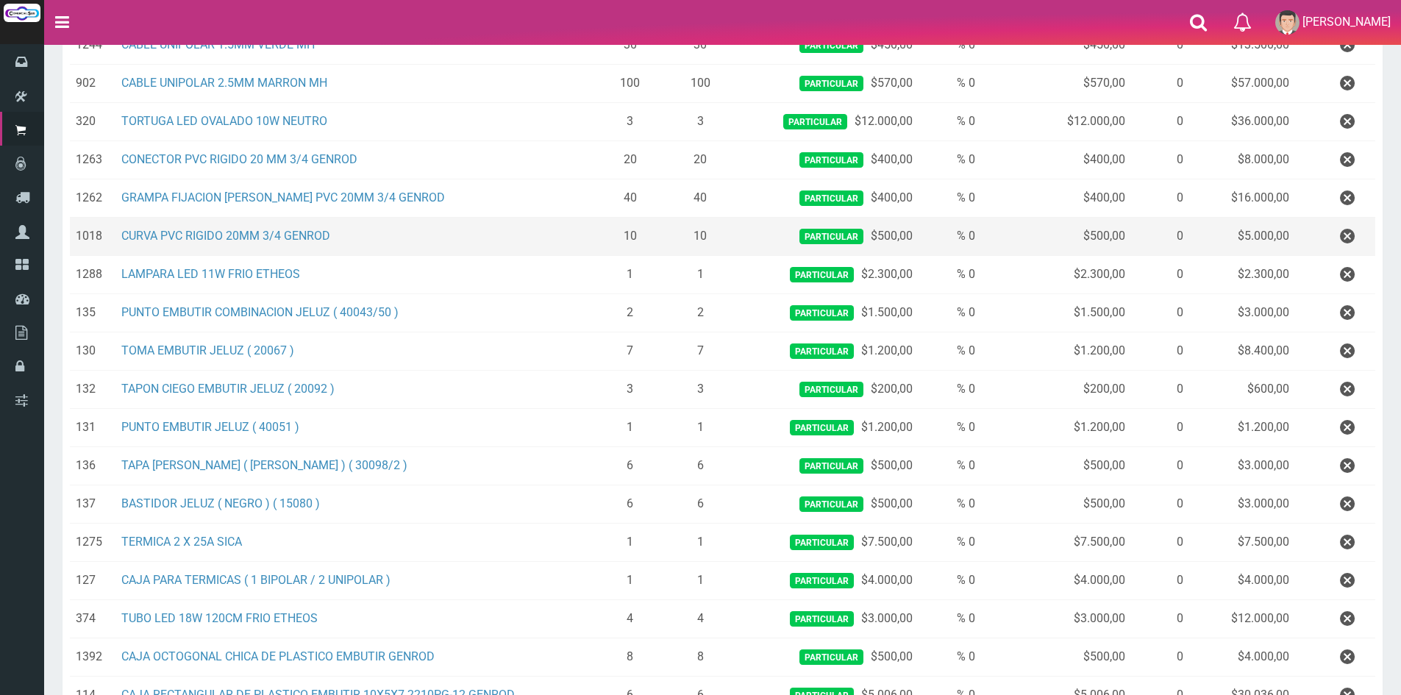
scroll to position [568, 0]
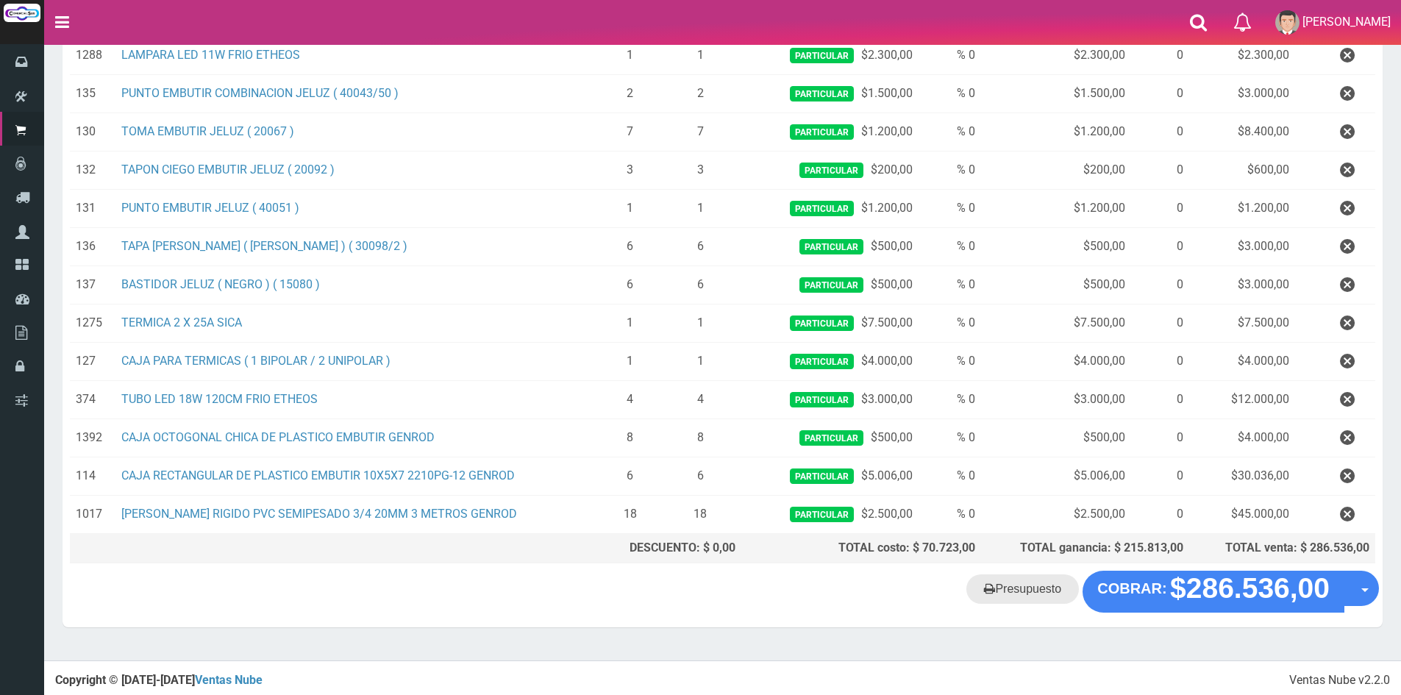
click at [1023, 584] on link "Presupuesto" at bounding box center [1022, 588] width 113 height 29
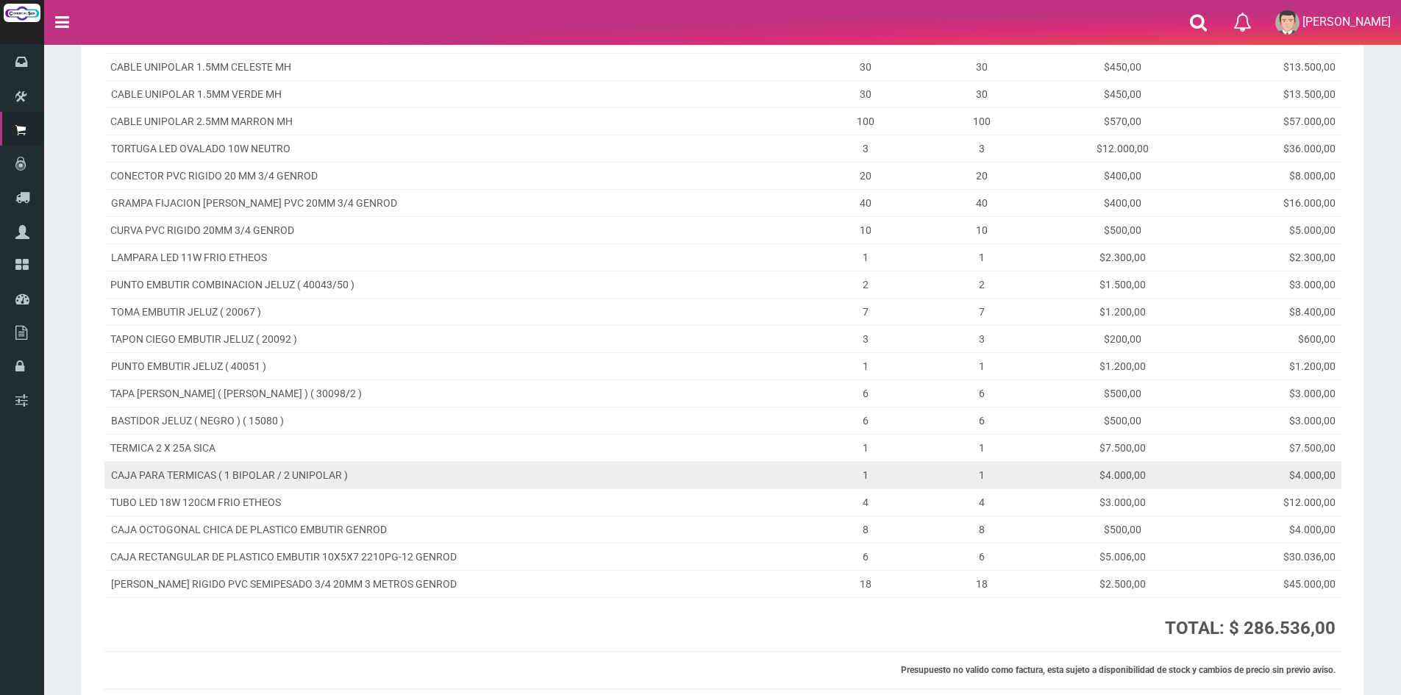
scroll to position [354, 0]
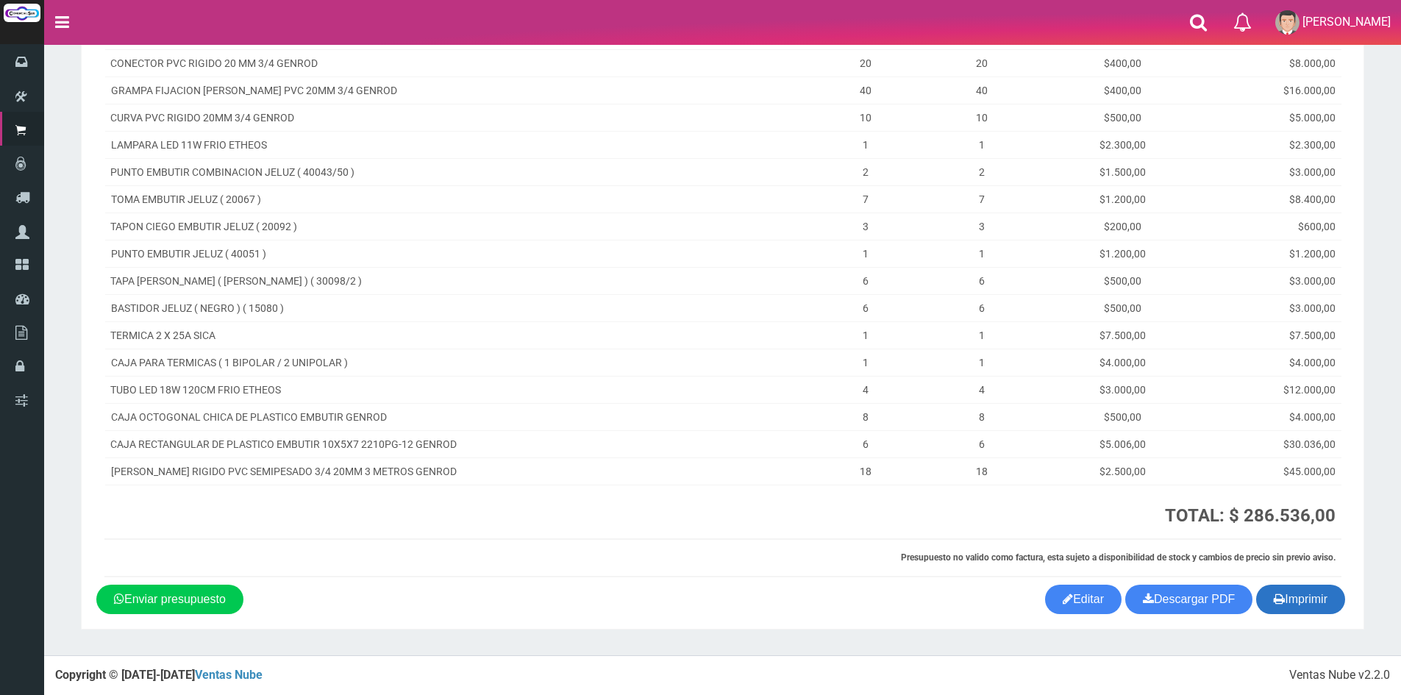
click at [1301, 593] on button "Imprimir" at bounding box center [1300, 599] width 89 height 29
